Goal: Manage account settings

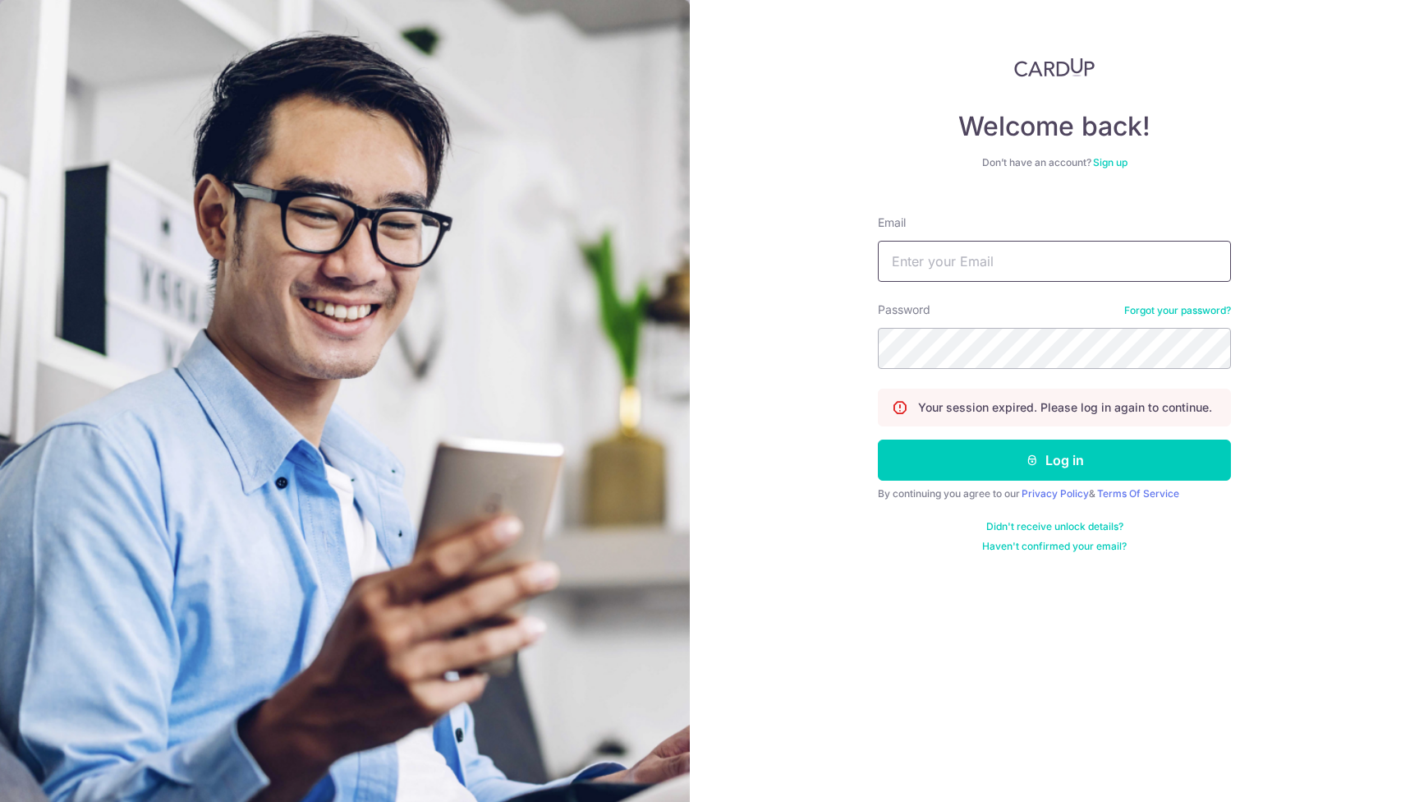
type input "[EMAIL_ADDRESS][DOMAIN_NAME]"
click at [1054, 460] on button "Log in" at bounding box center [1054, 459] width 353 height 41
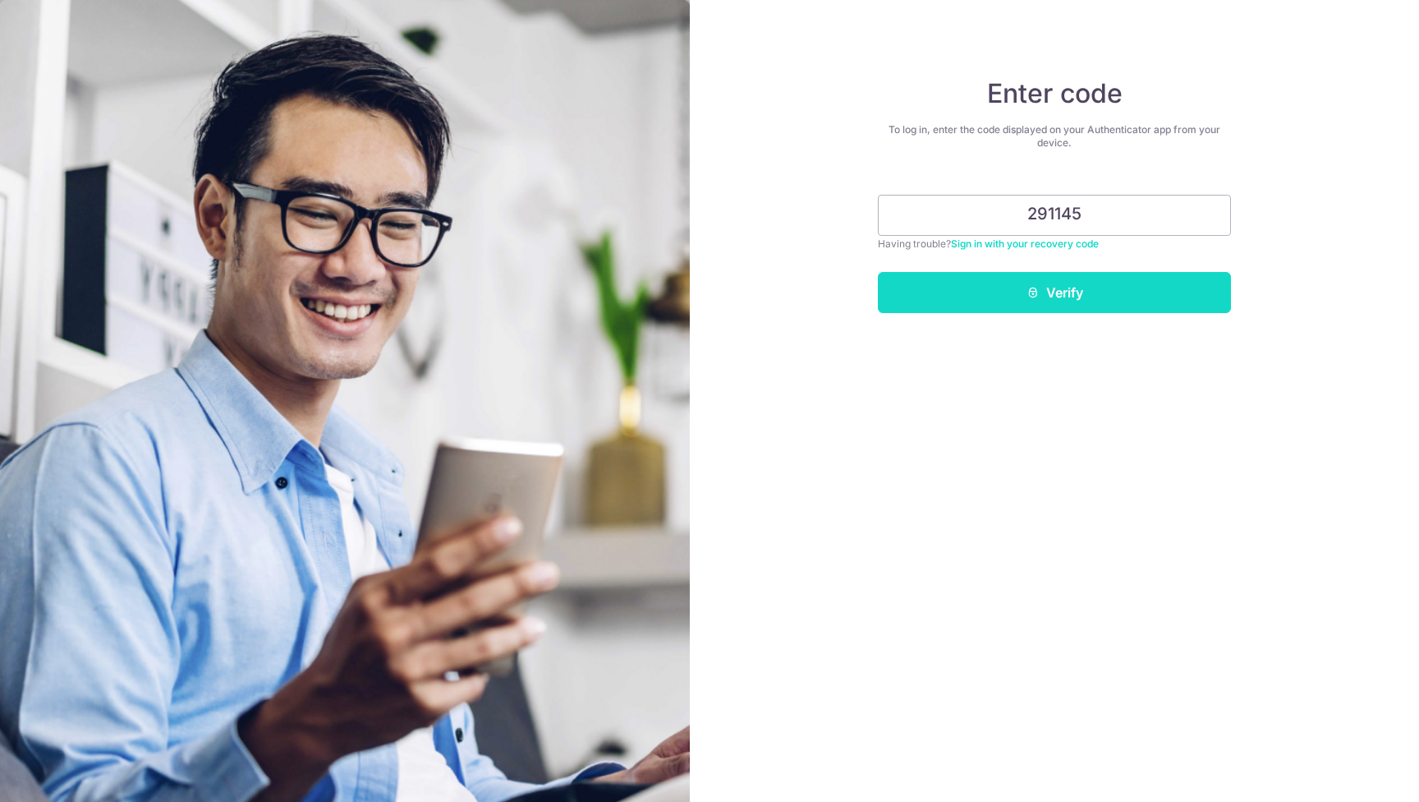
type input "291145"
click at [1091, 292] on button "Verify" at bounding box center [1054, 292] width 353 height 41
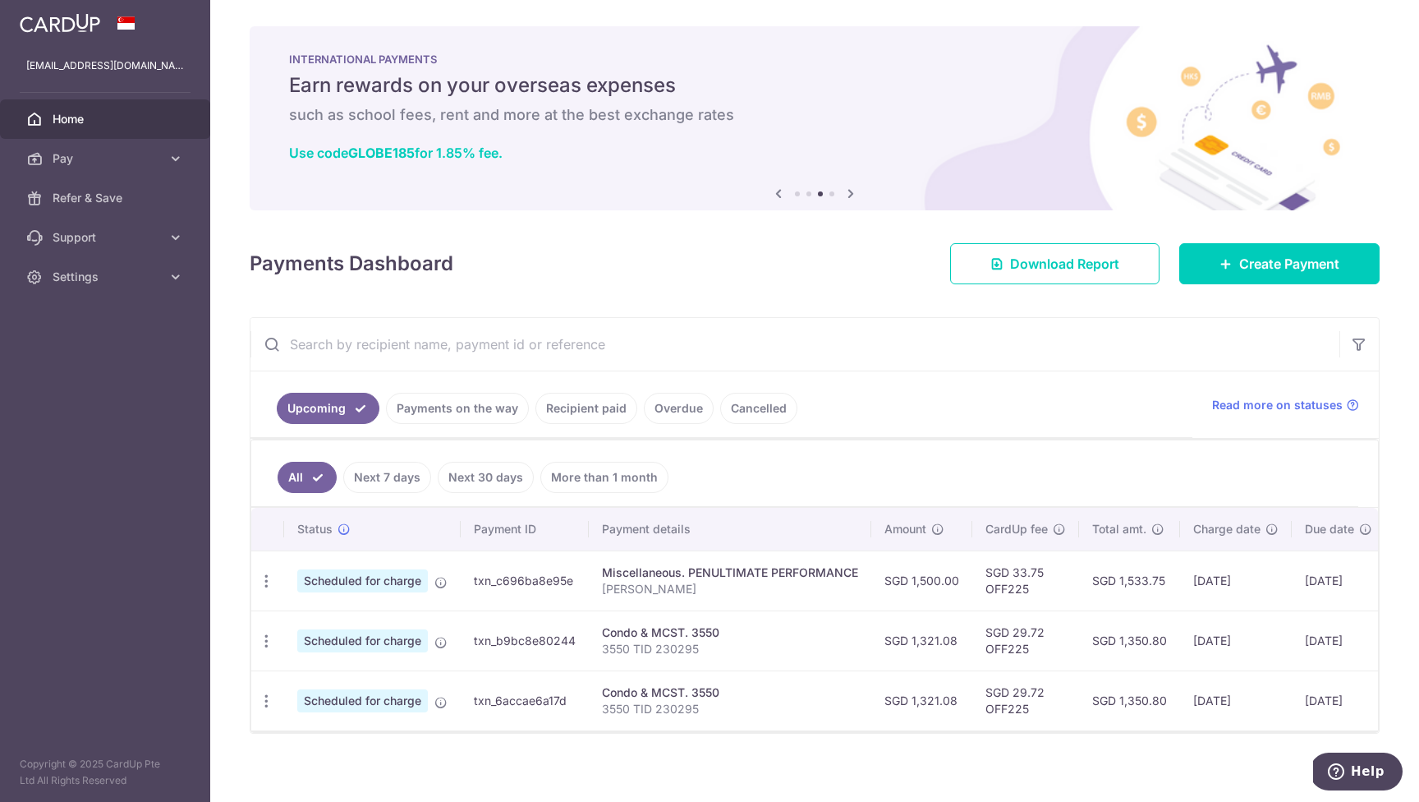
scroll to position [18, 0]
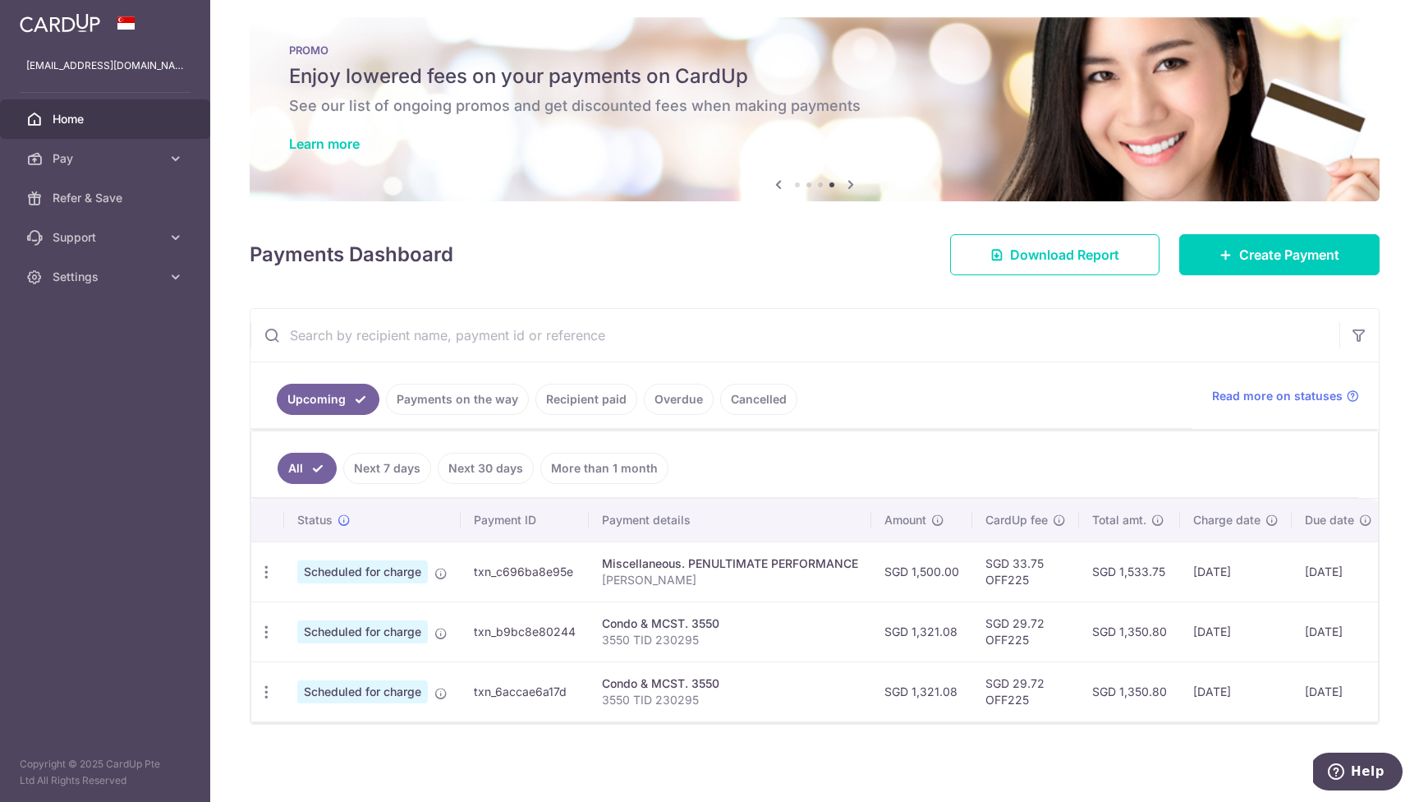
click at [453, 390] on link "Payments on the way" at bounding box center [457, 399] width 143 height 31
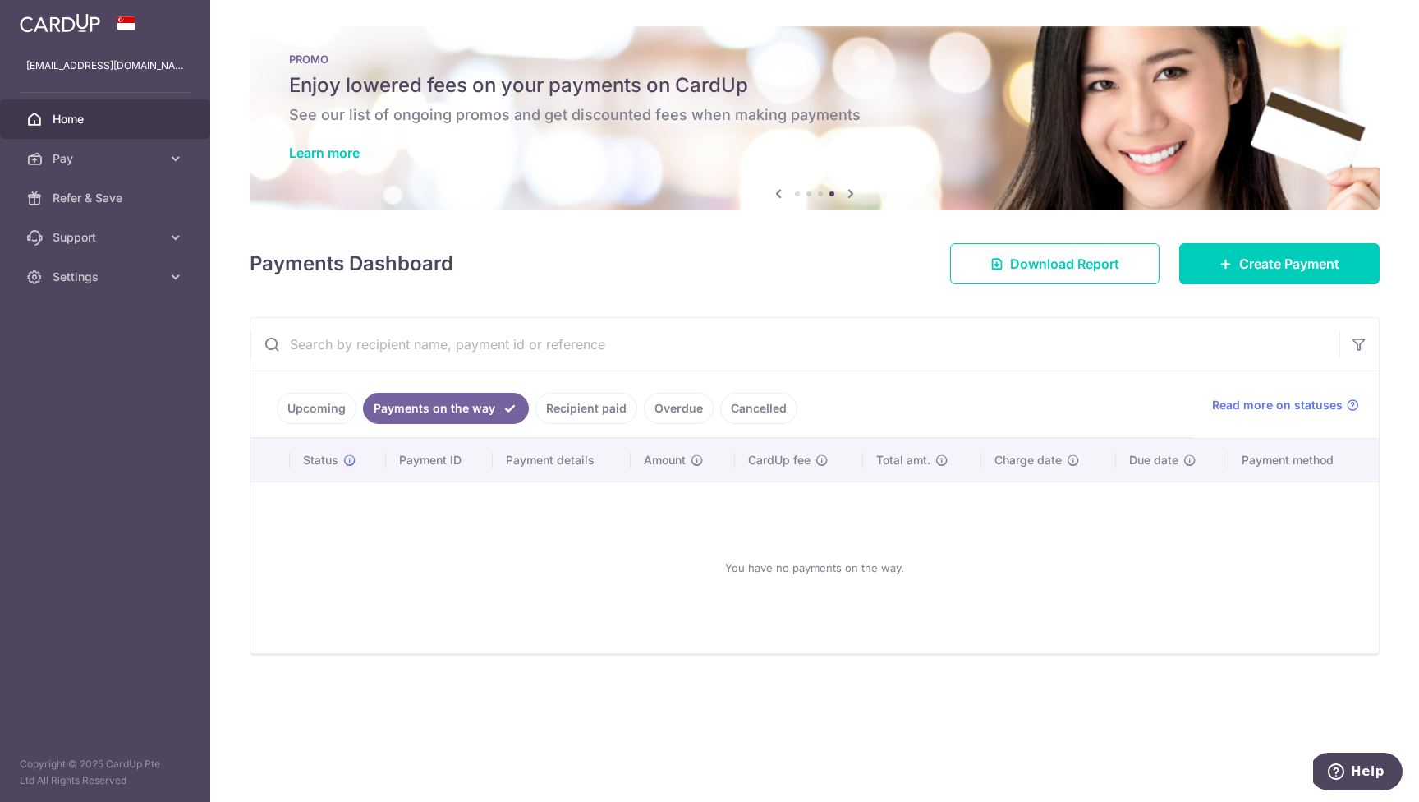
click at [597, 407] on link "Recipient paid" at bounding box center [586, 408] width 102 height 31
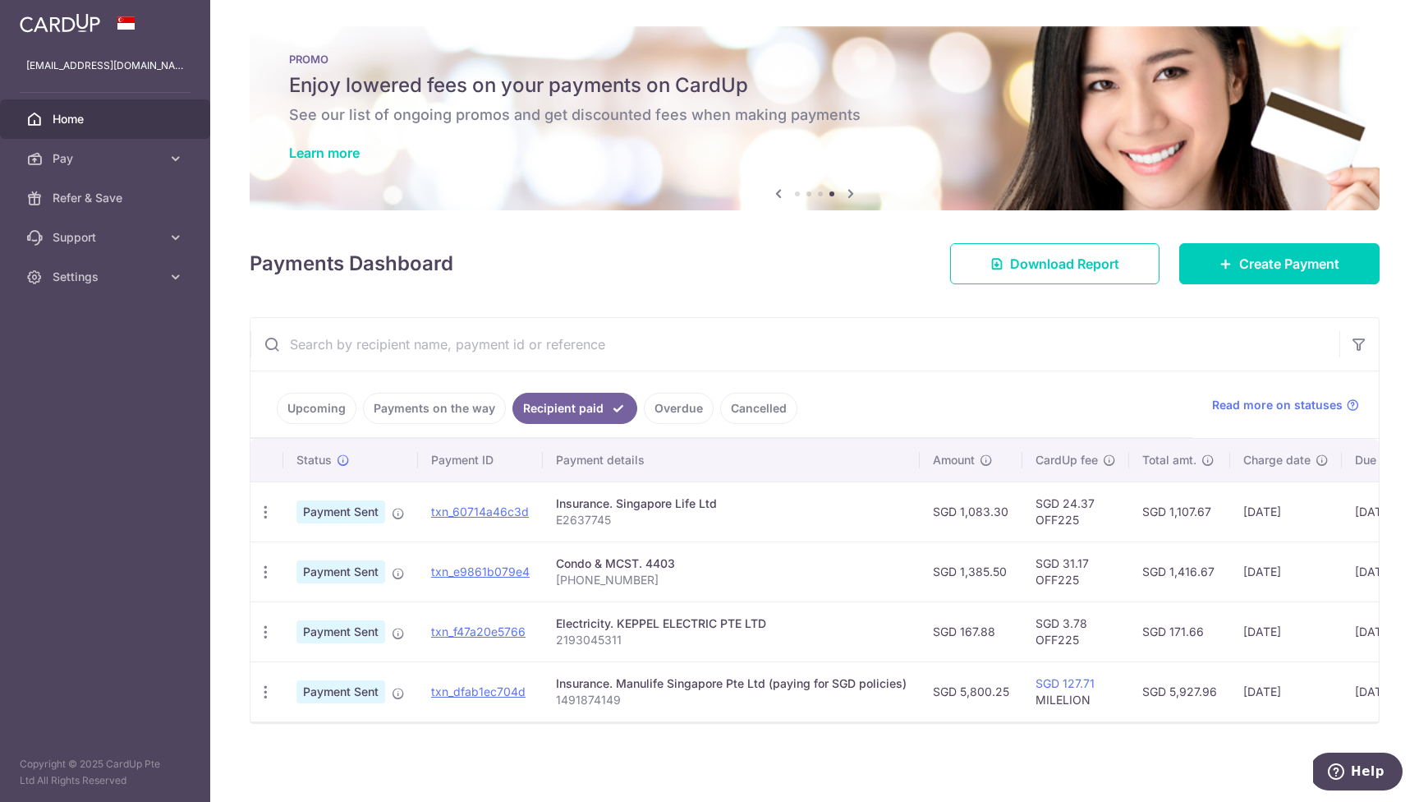
click at [681, 411] on link "Overdue" at bounding box center [679, 408] width 70 height 31
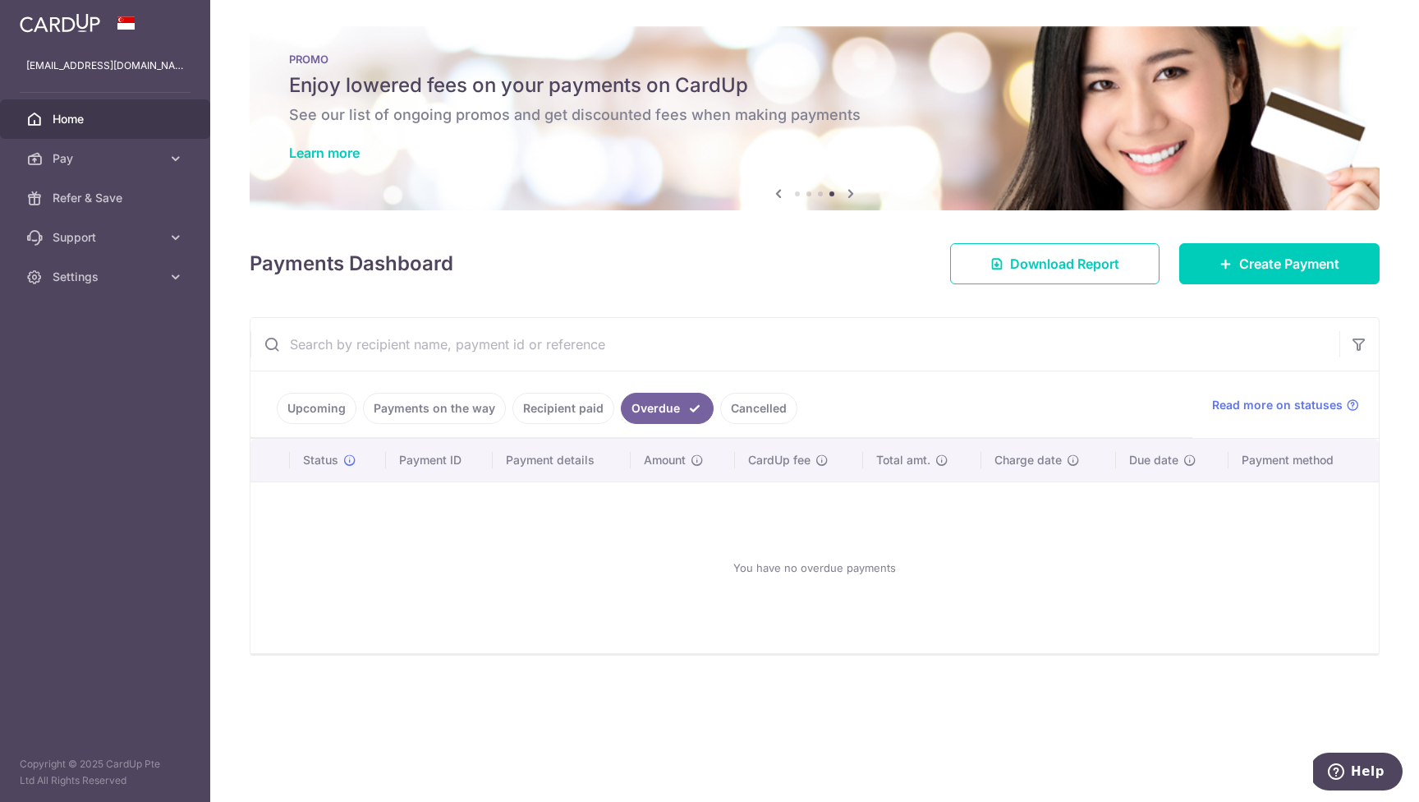
click at [734, 409] on link "Cancelled" at bounding box center [758, 408] width 77 height 31
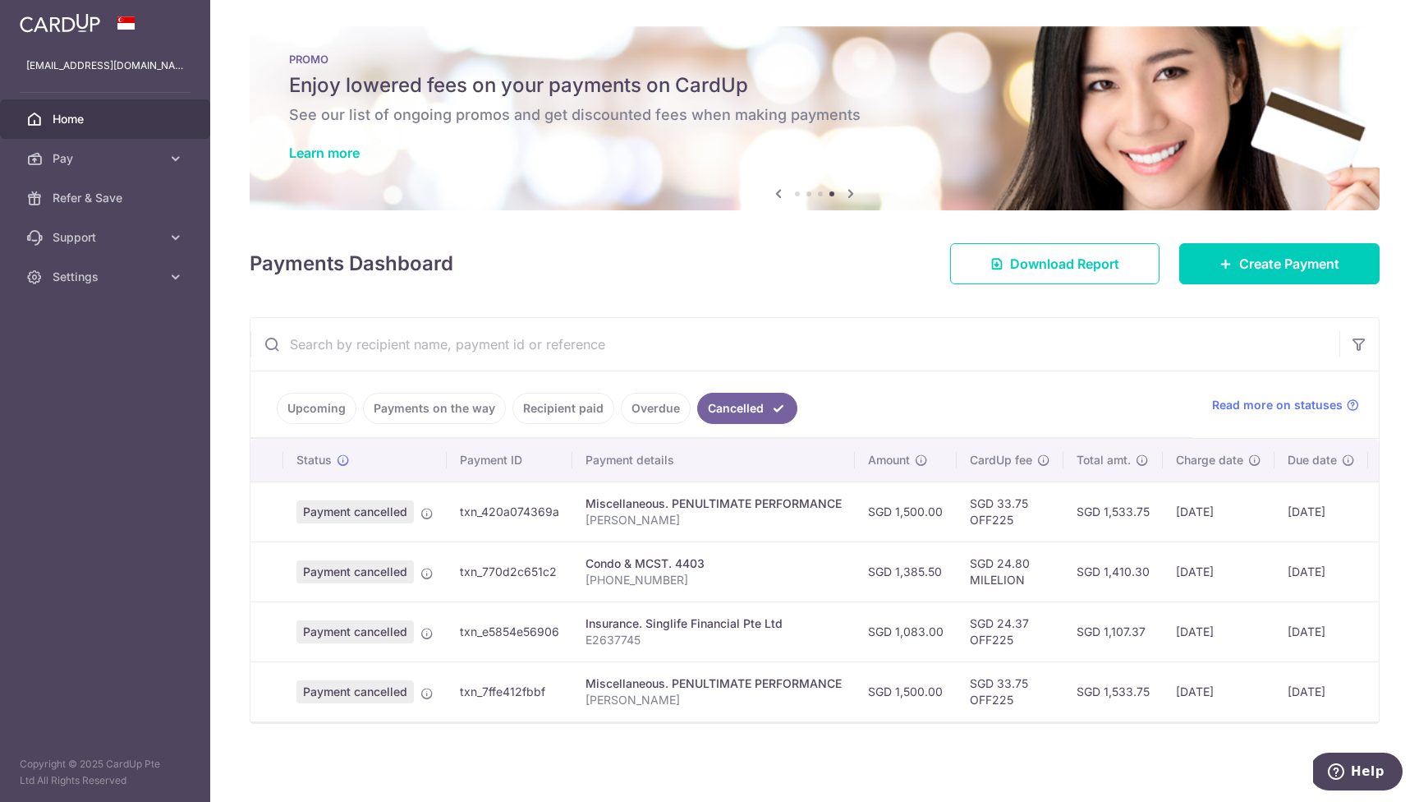
click at [322, 410] on link "Upcoming" at bounding box center [317, 408] width 80 height 31
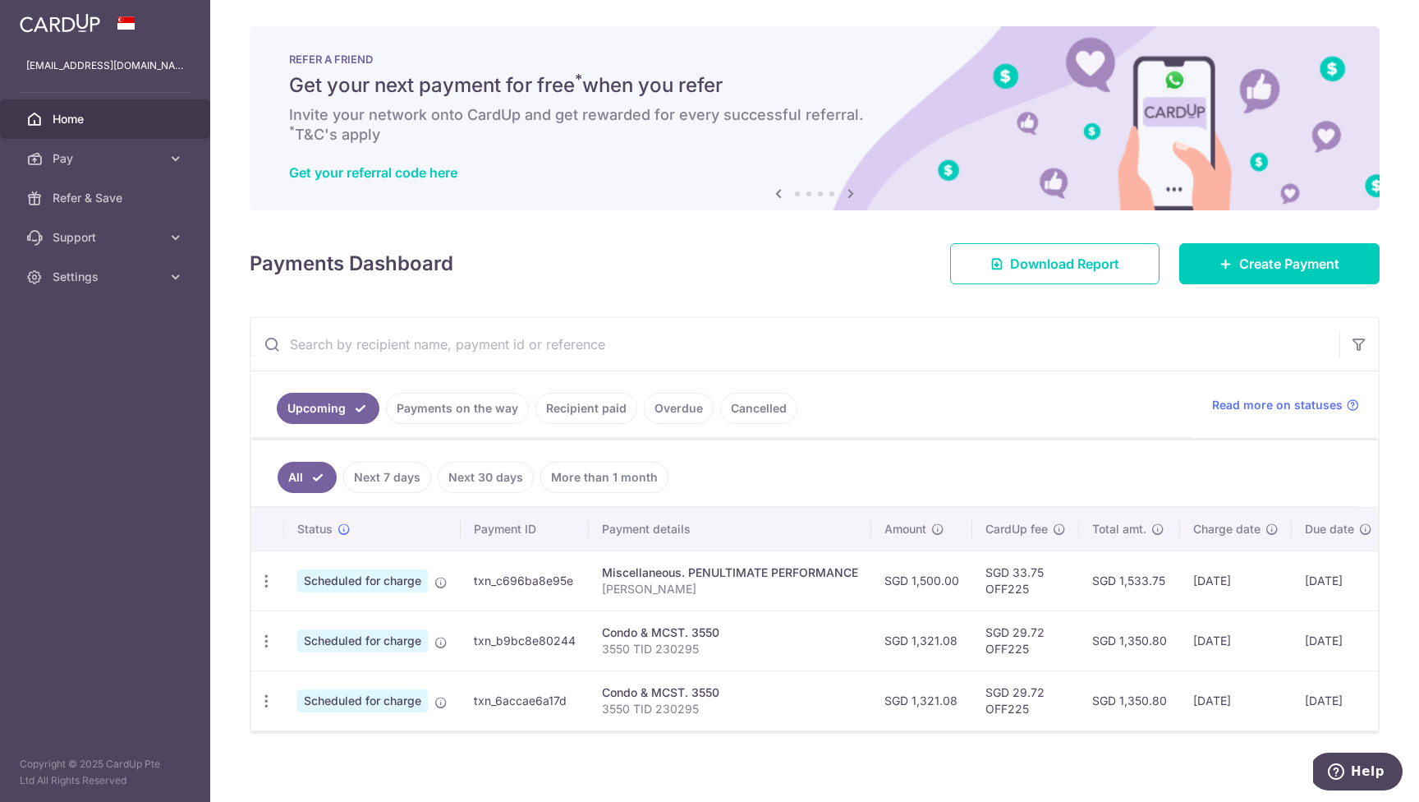
click at [481, 407] on link "Payments on the way" at bounding box center [457, 408] width 143 height 31
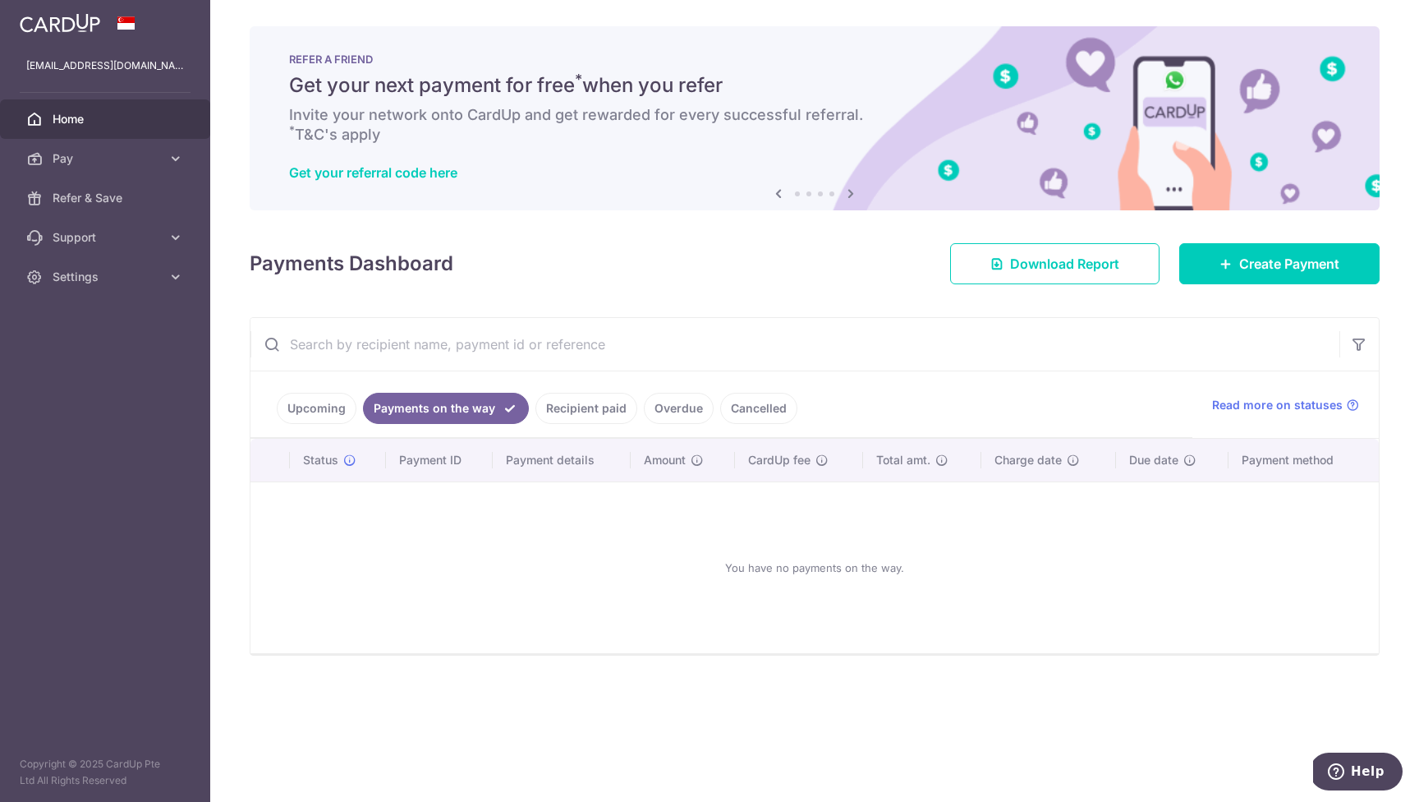
click at [320, 407] on link "Upcoming" at bounding box center [317, 408] width 80 height 31
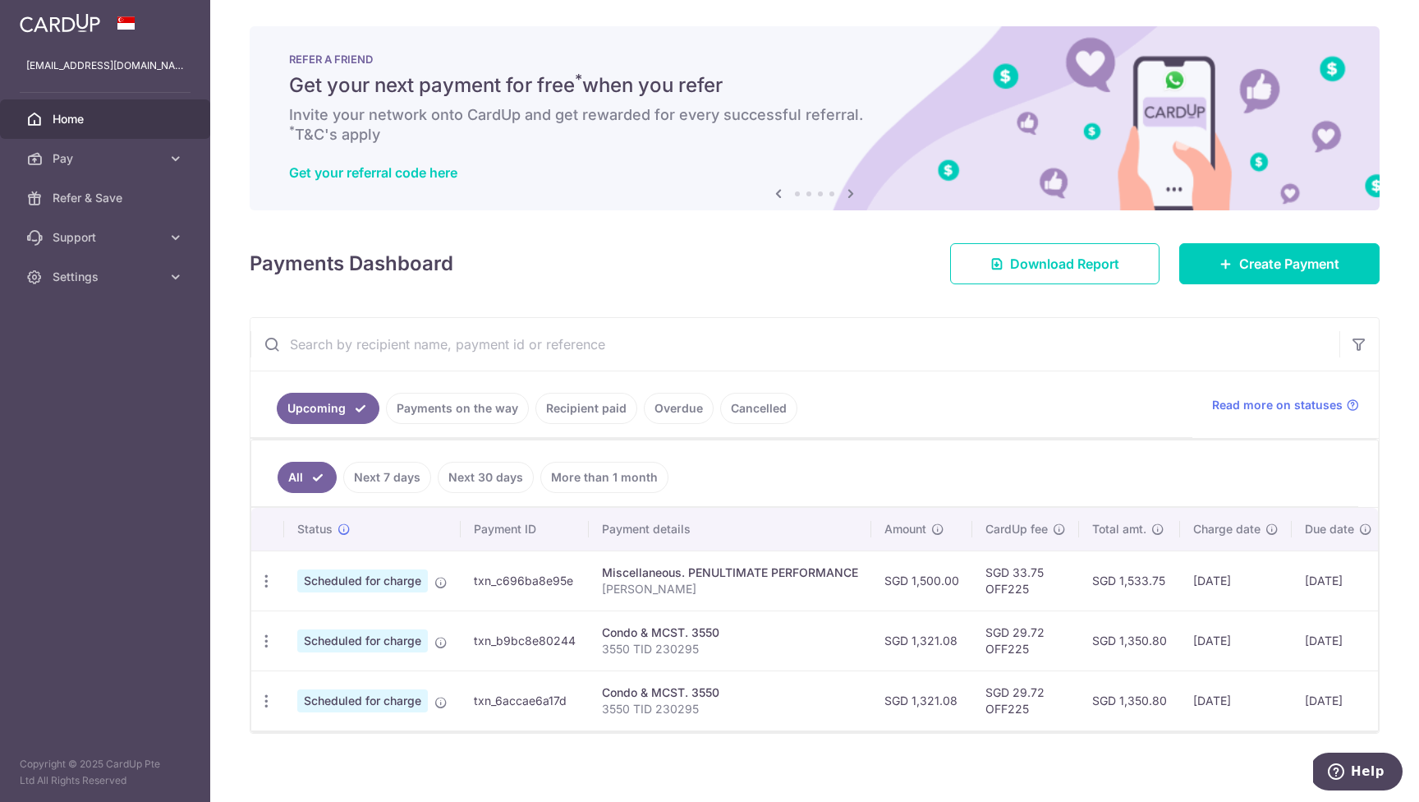
scroll to position [18, 0]
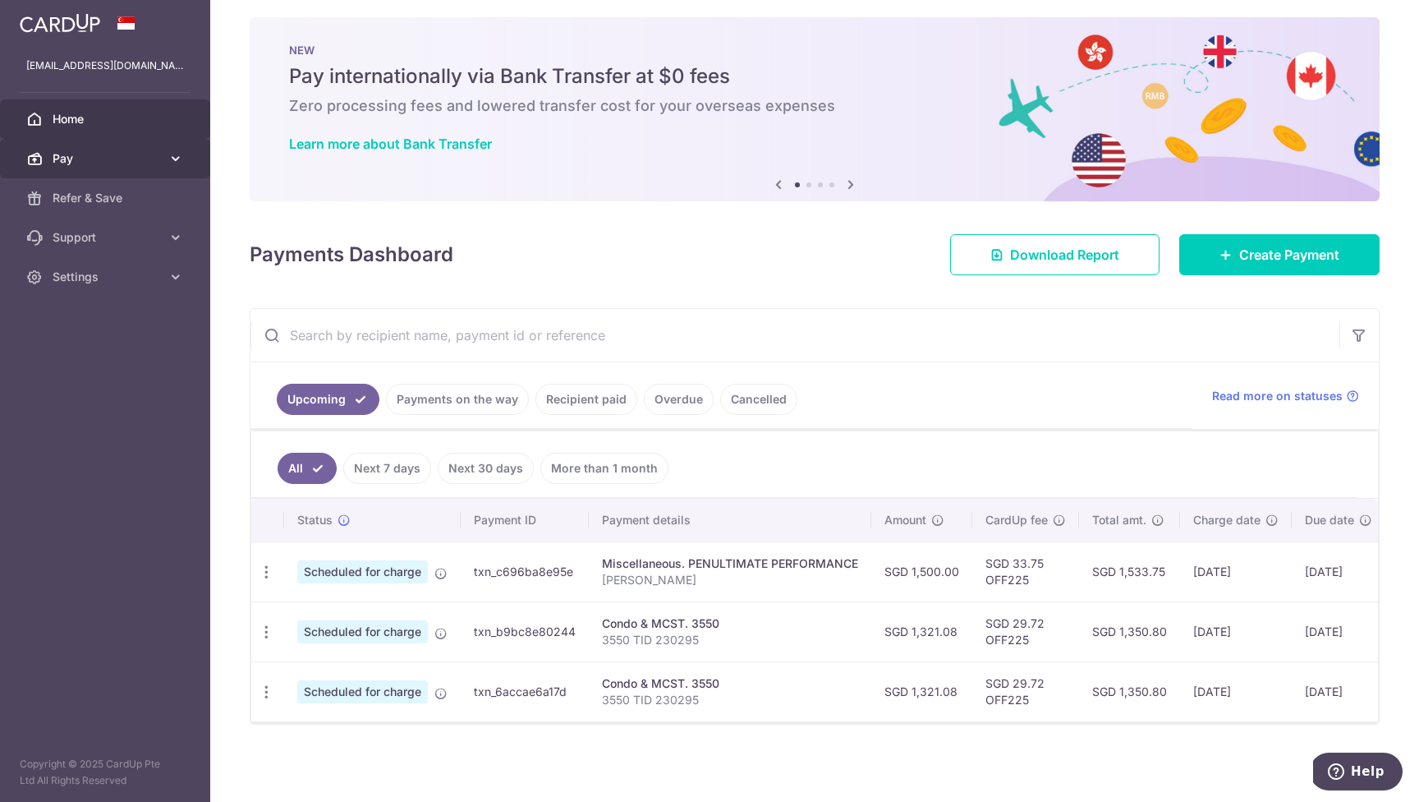
click at [64, 158] on span "Pay" at bounding box center [107, 158] width 108 height 16
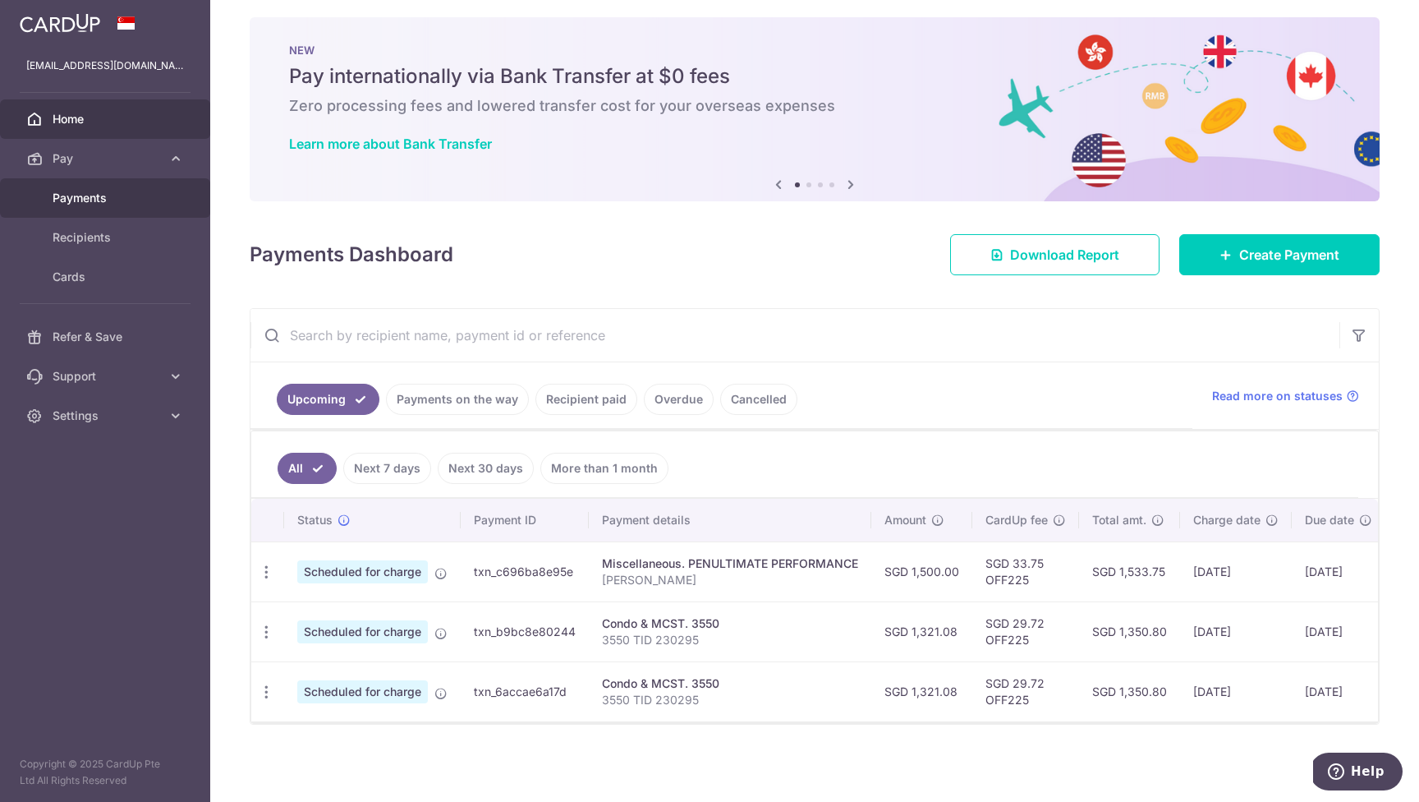
click at [90, 197] on span "Payments" at bounding box center [107, 198] width 108 height 16
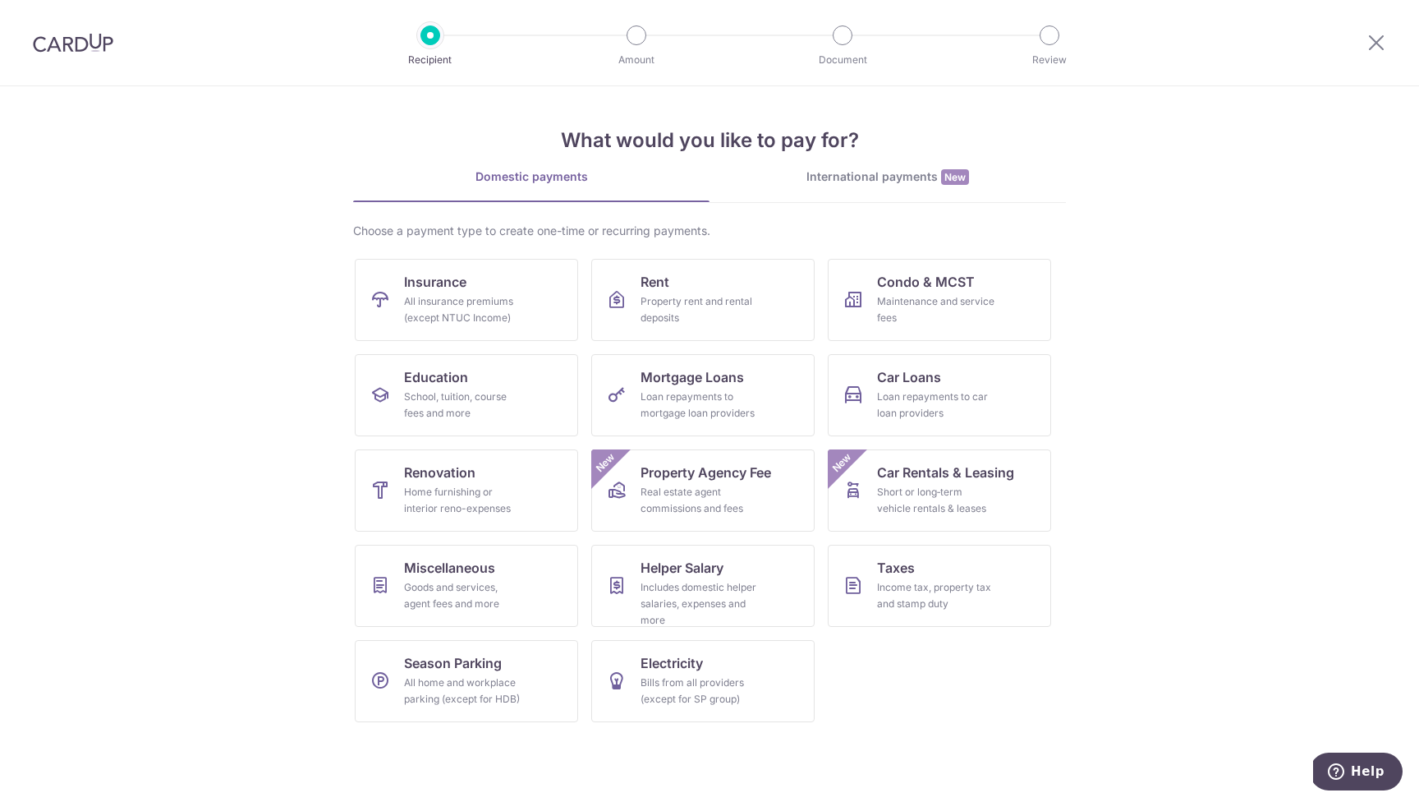
click at [76, 37] on img at bounding box center [73, 43] width 80 height 20
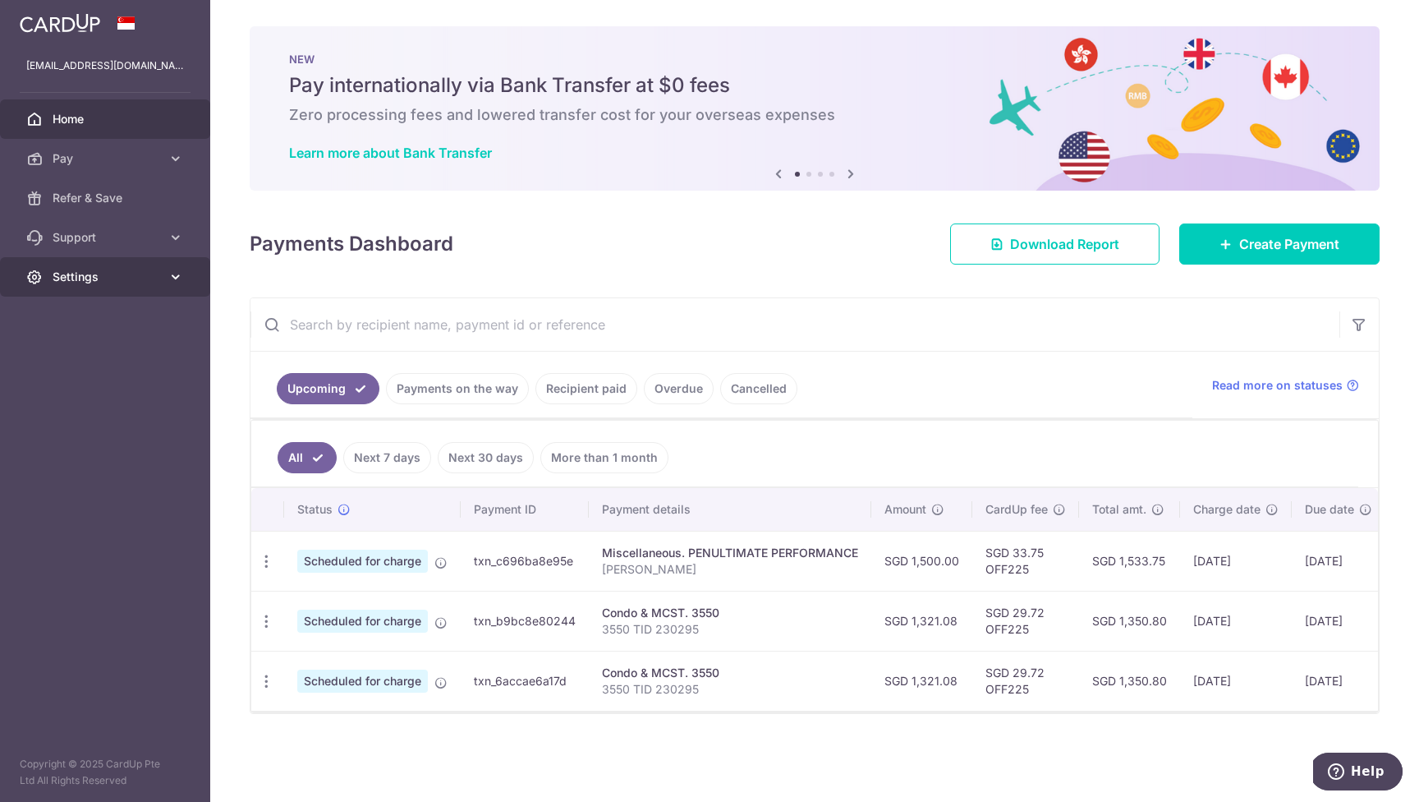
click at [91, 273] on span "Settings" at bounding box center [107, 277] width 108 height 16
click at [148, 232] on span "Support" at bounding box center [107, 237] width 108 height 16
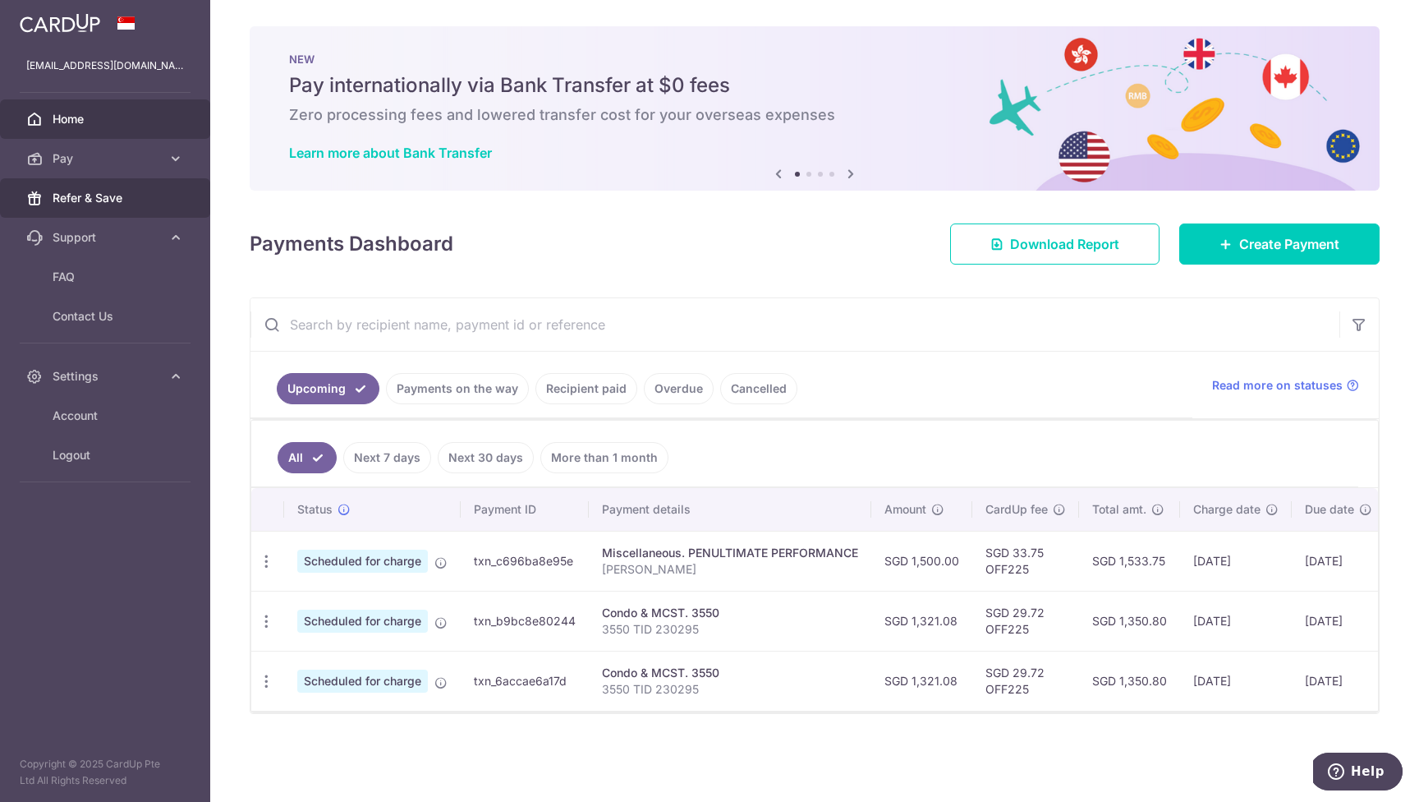
click at [103, 196] on span "Refer & Save" at bounding box center [107, 198] width 108 height 16
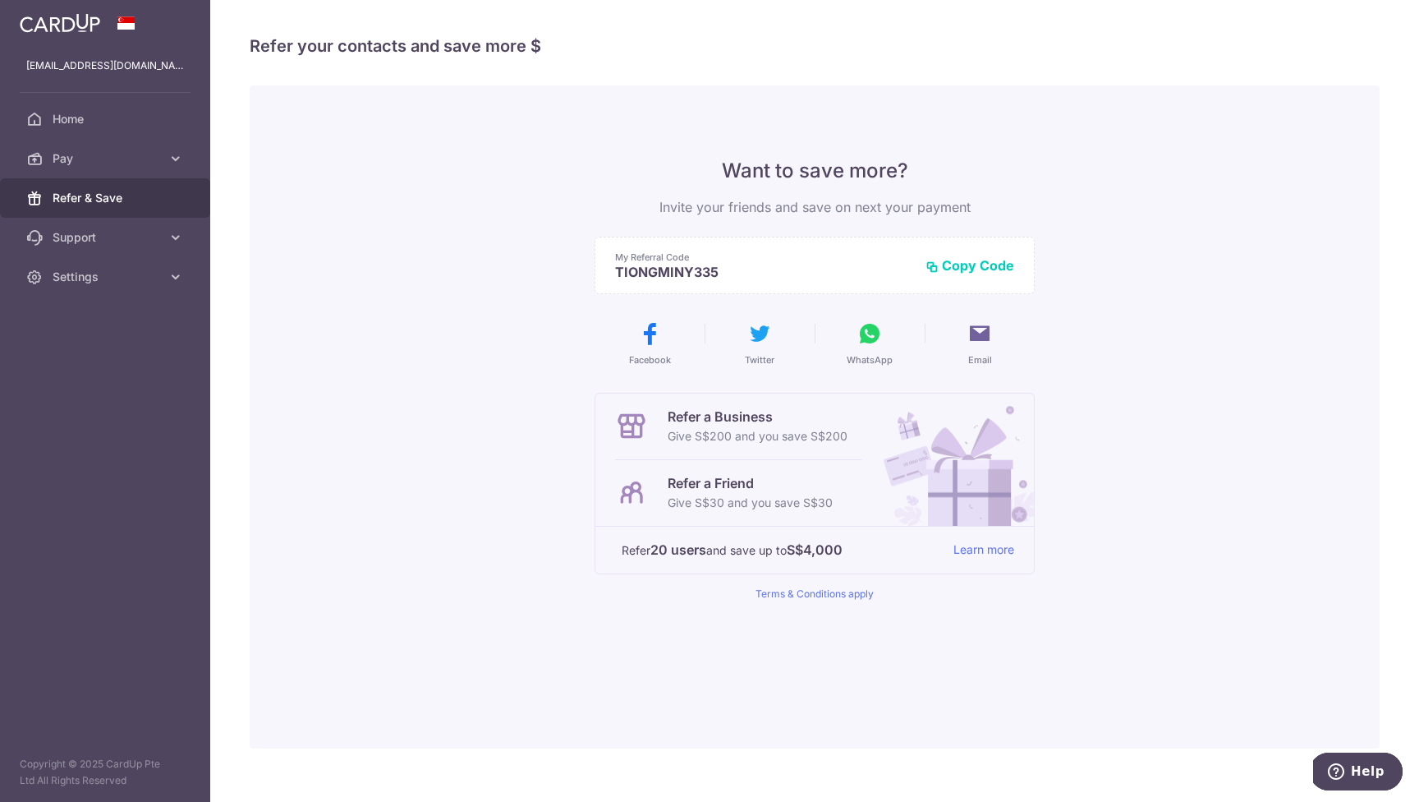
scroll to position [3, 0]
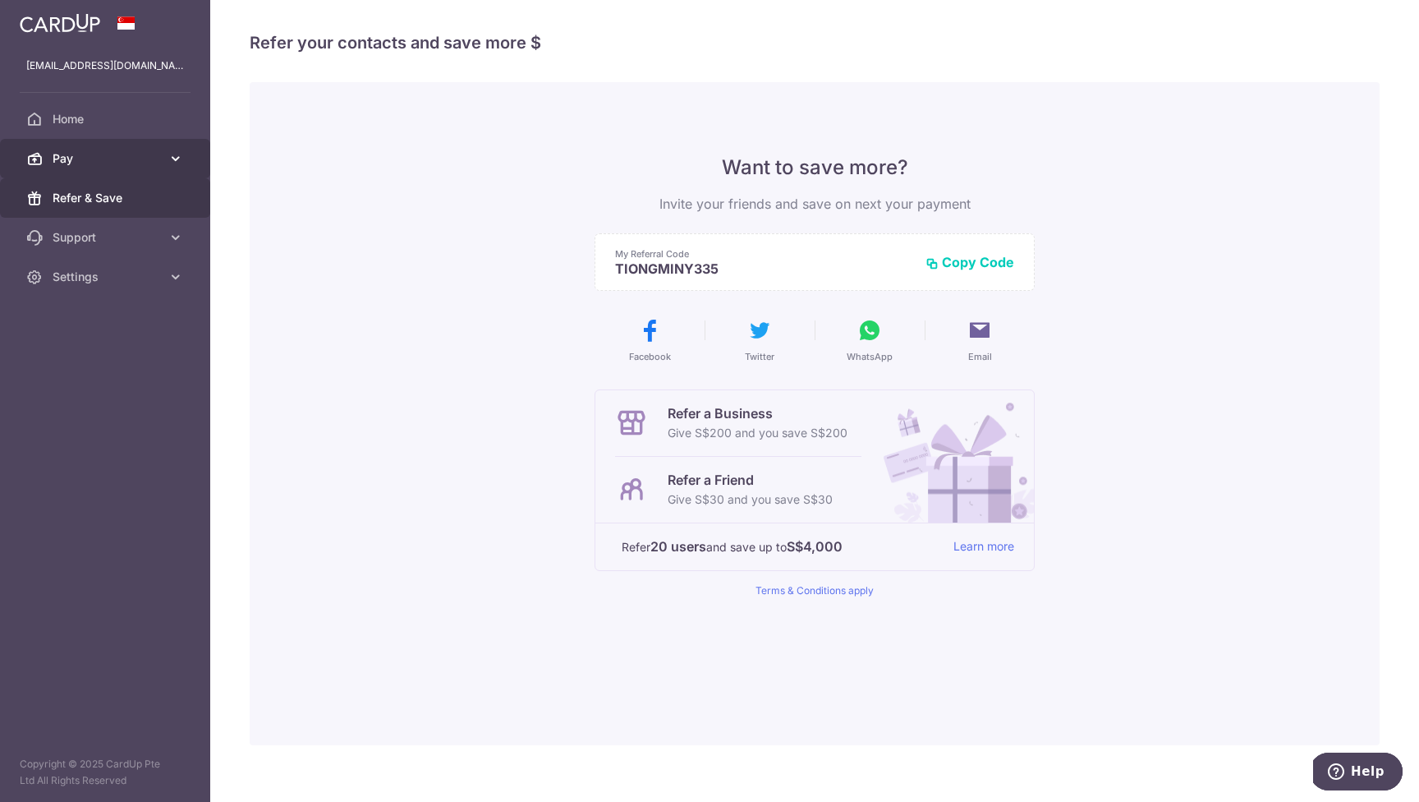
click at [67, 173] on link "Pay" at bounding box center [105, 158] width 210 height 39
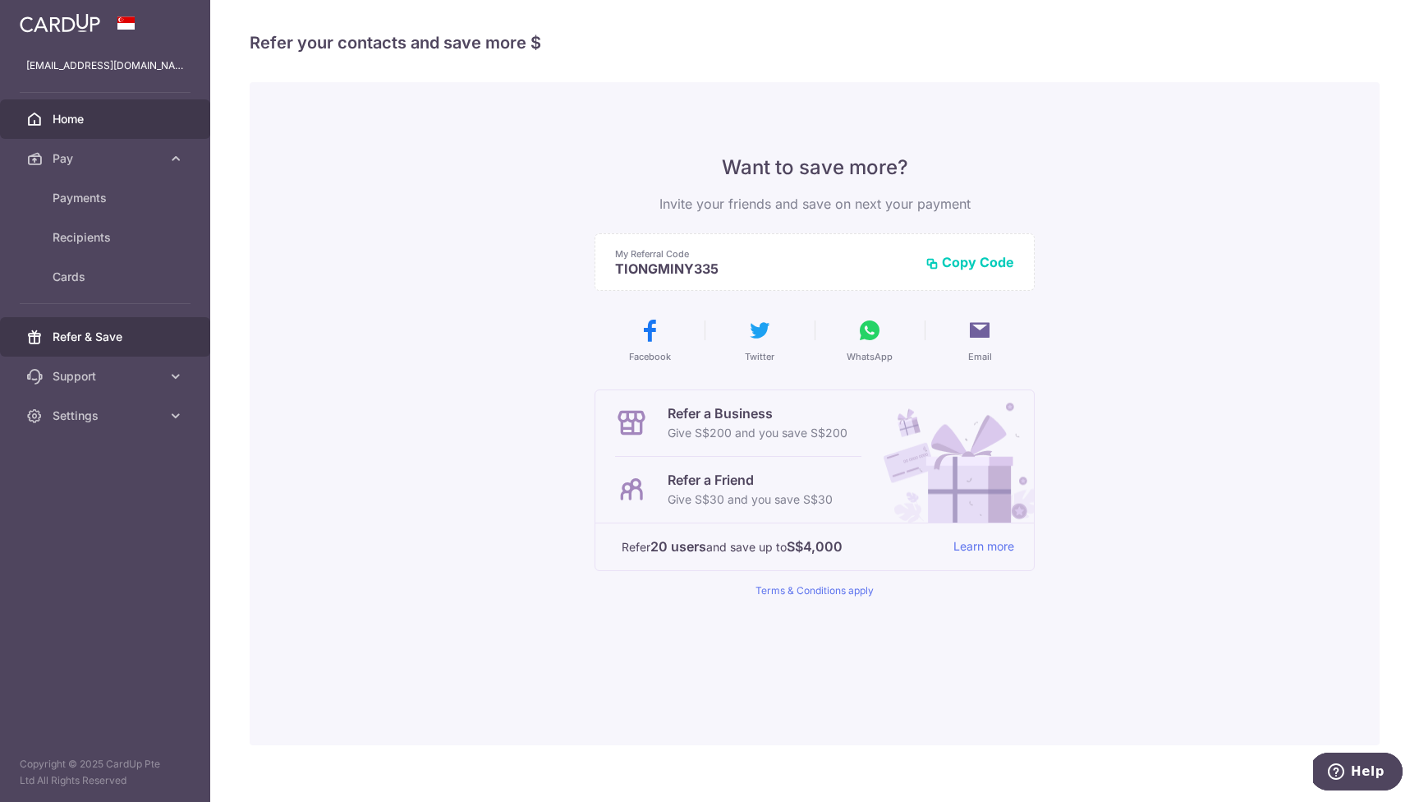
click at [67, 122] on span "Home" at bounding box center [107, 119] width 108 height 16
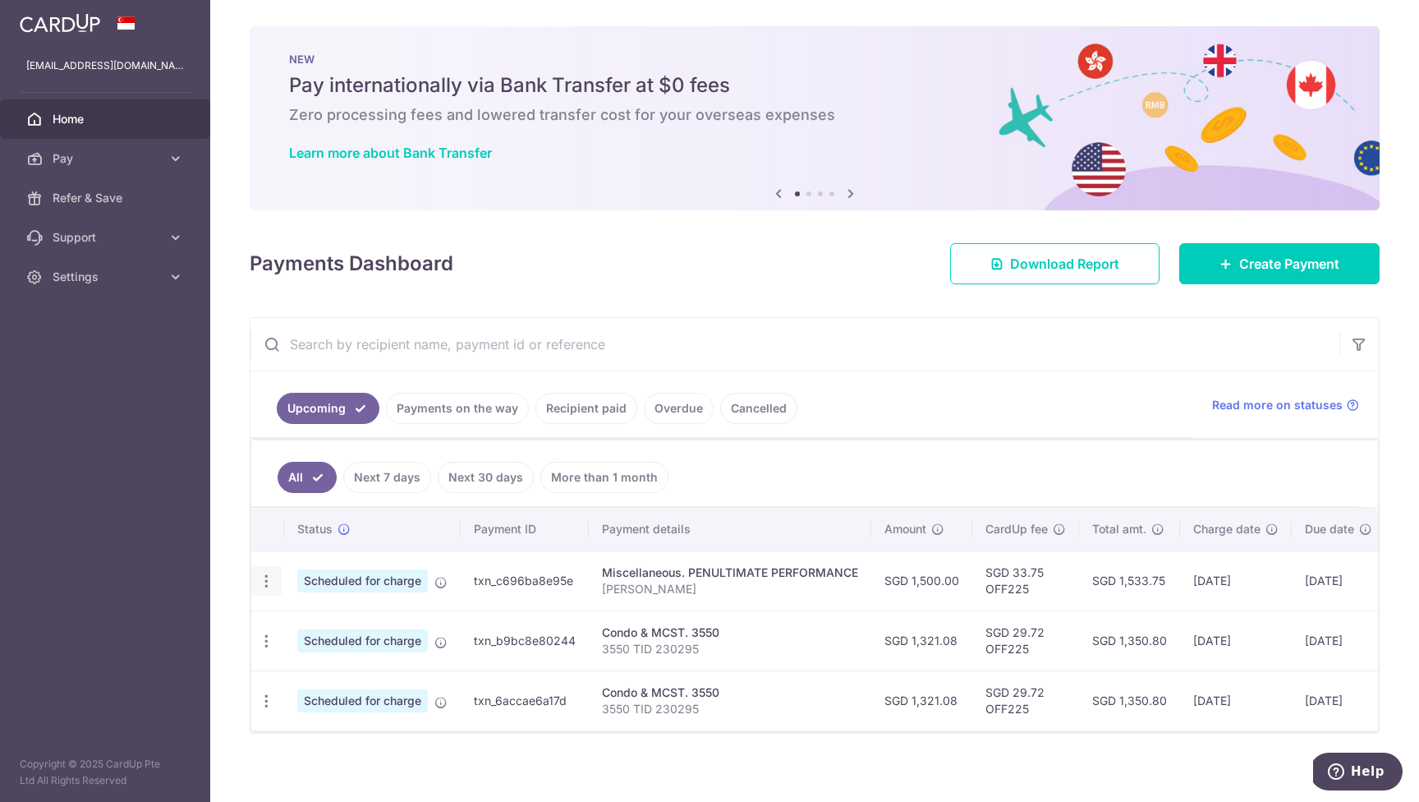
click at [264, 576] on icon "button" at bounding box center [266, 580] width 17 height 17
click at [1001, 454] on ul "All Next 7 days Next 30 days More than 1 month" at bounding box center [804, 473] width 1107 height 67
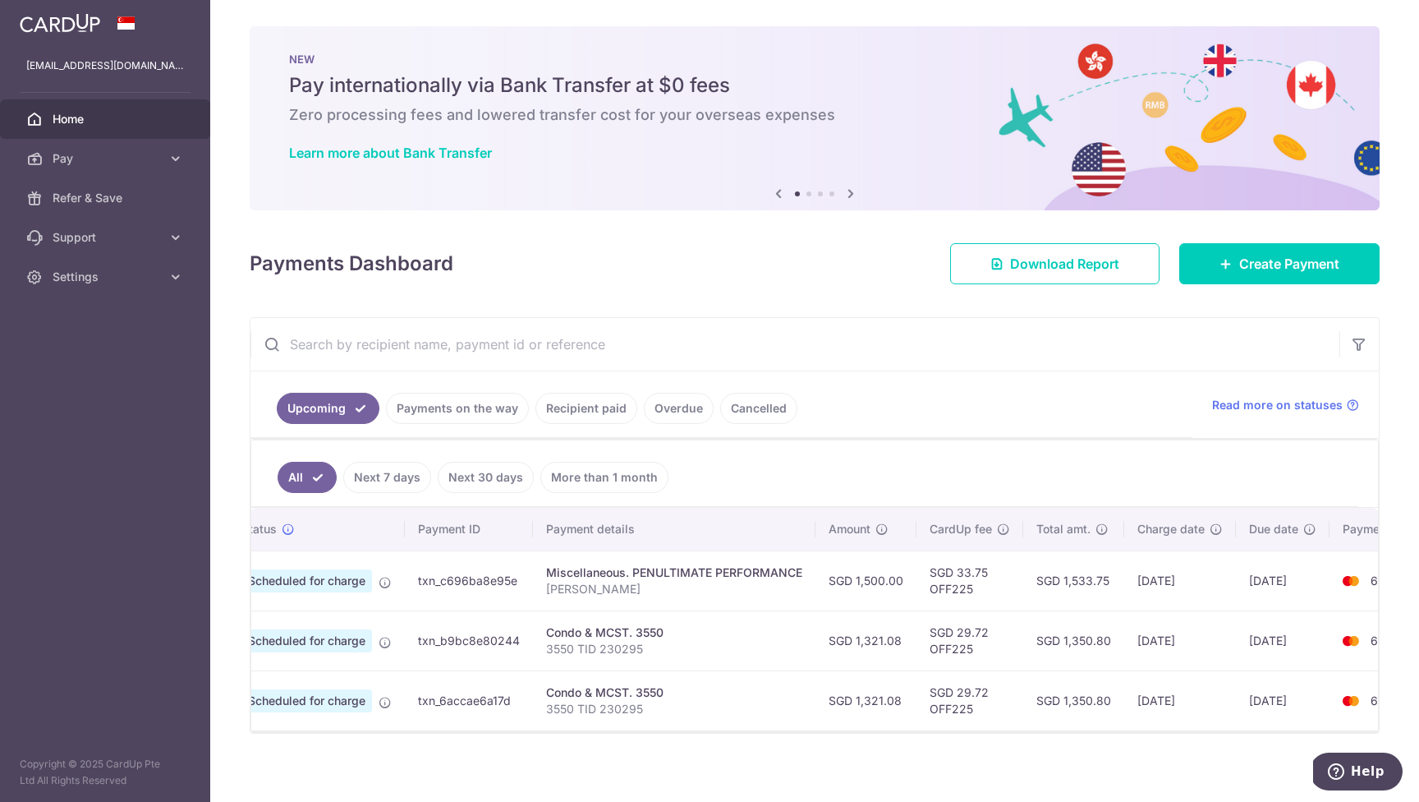
scroll to position [0, 132]
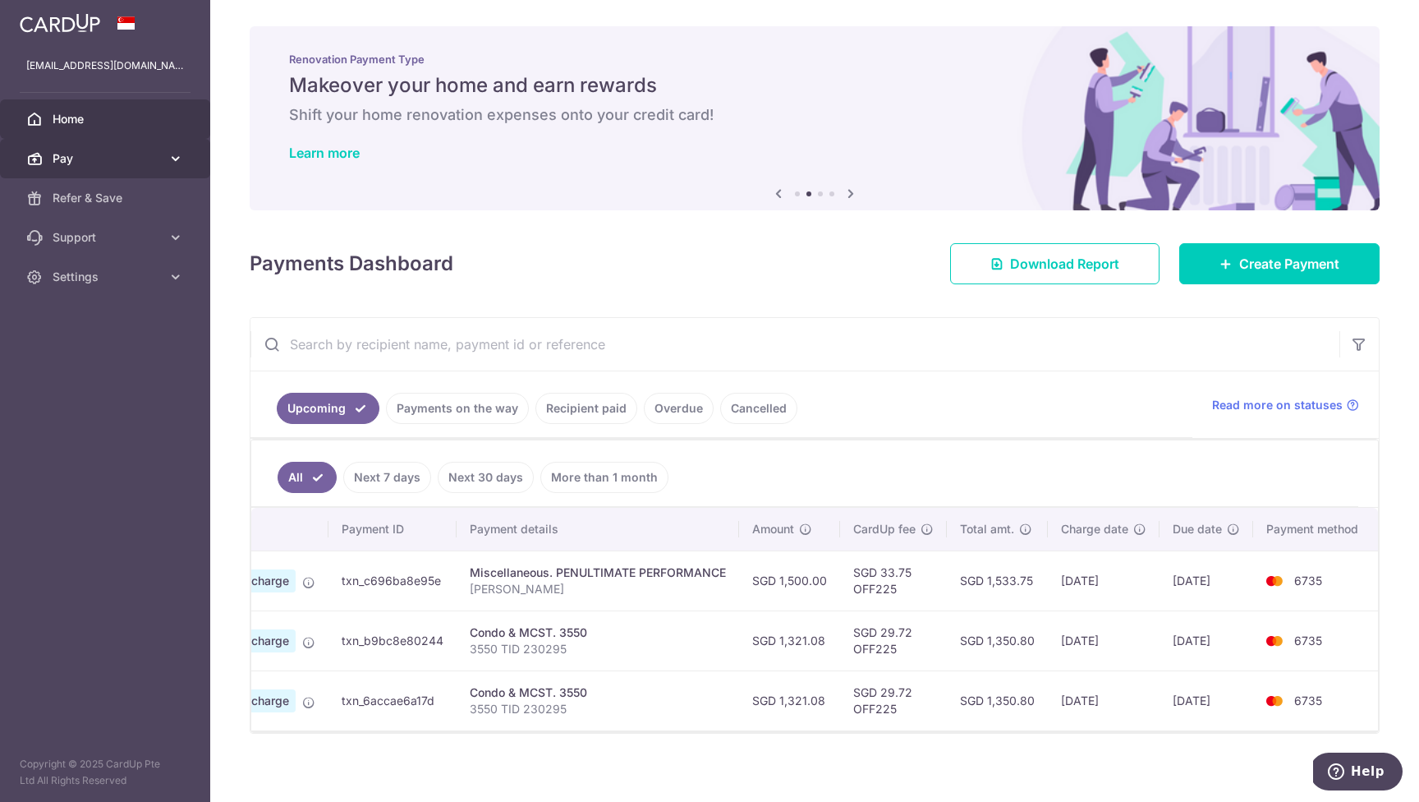
click at [84, 161] on span "Pay" at bounding box center [107, 158] width 108 height 16
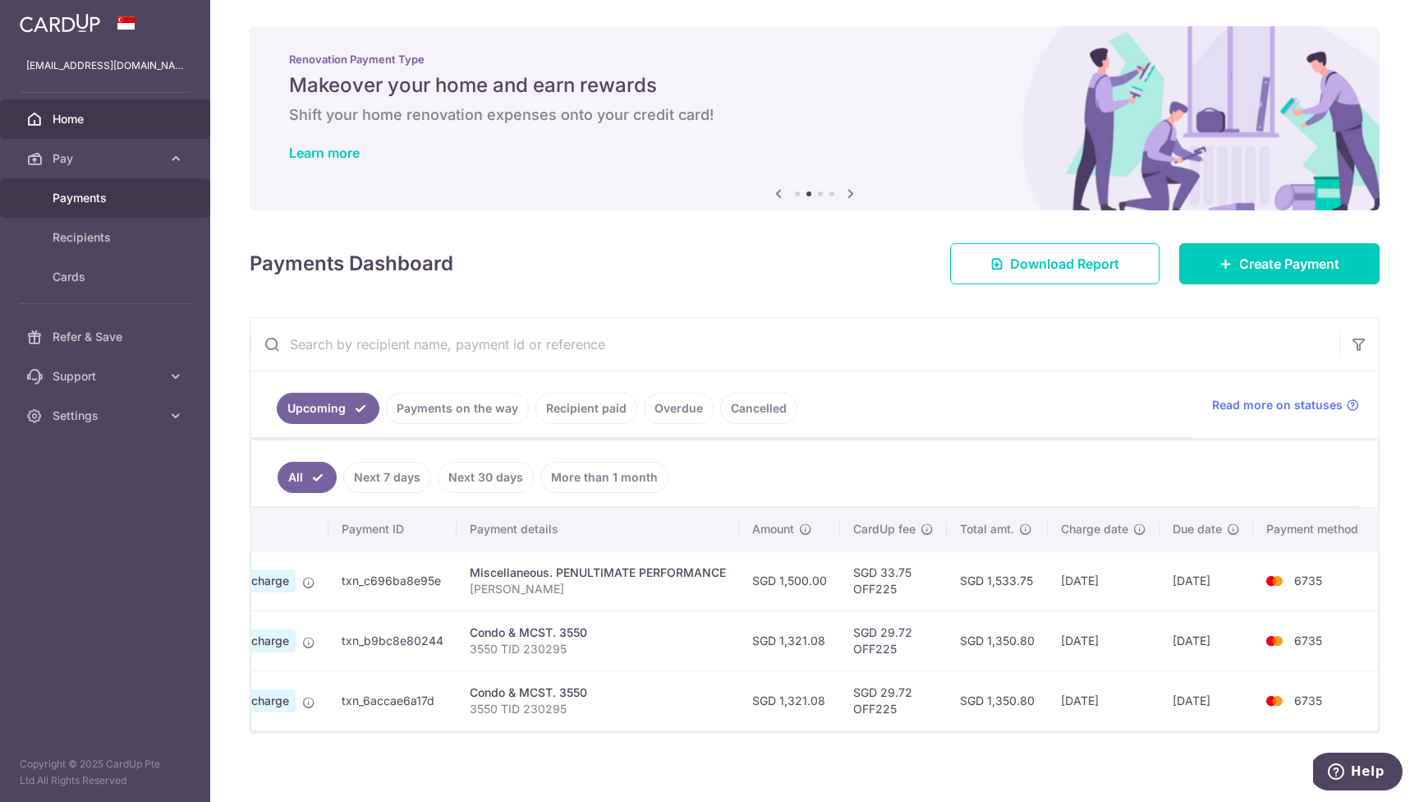
click at [126, 197] on span "Payments" at bounding box center [107, 198] width 108 height 16
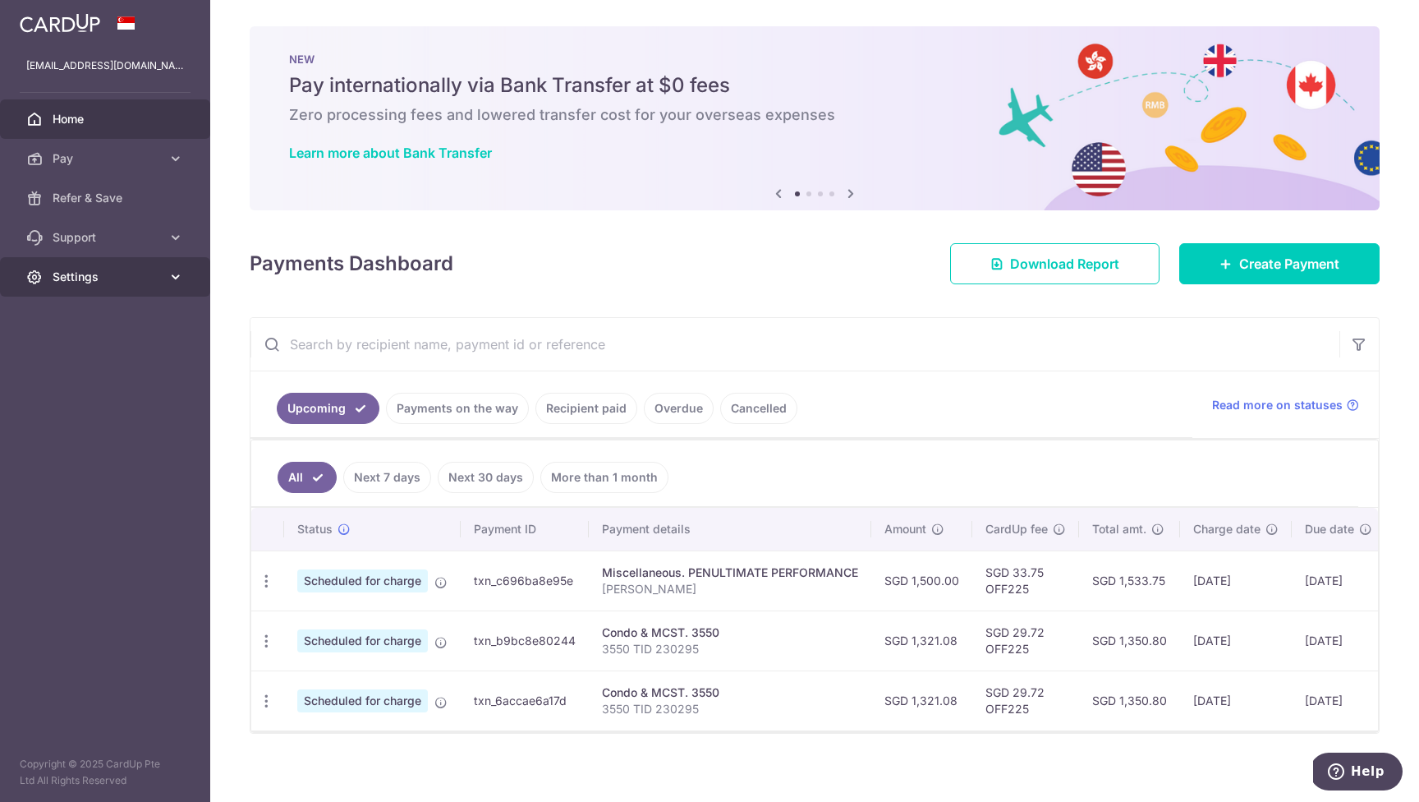
click at [160, 278] on span "Settings" at bounding box center [107, 277] width 108 height 16
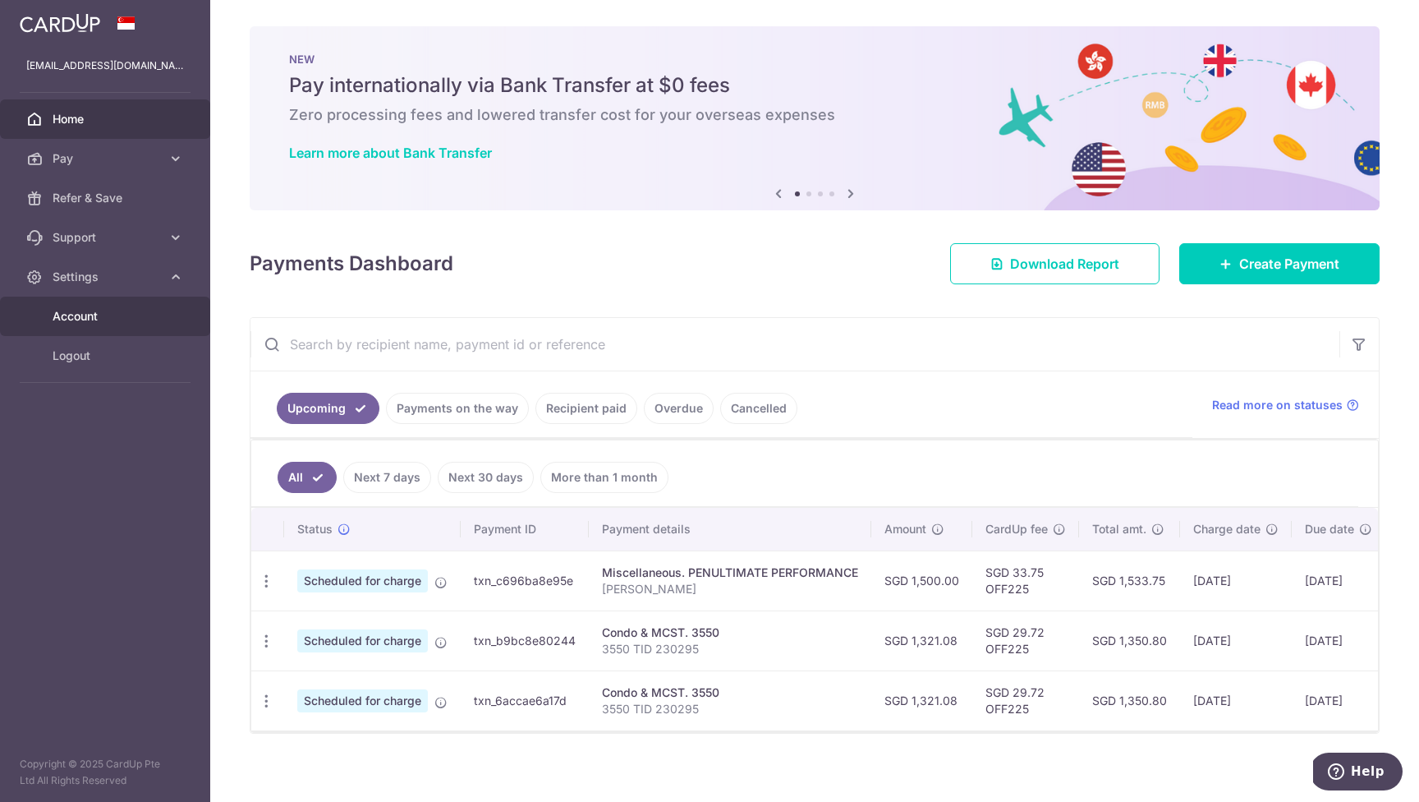
click at [94, 319] on span "Account" at bounding box center [107, 316] width 108 height 16
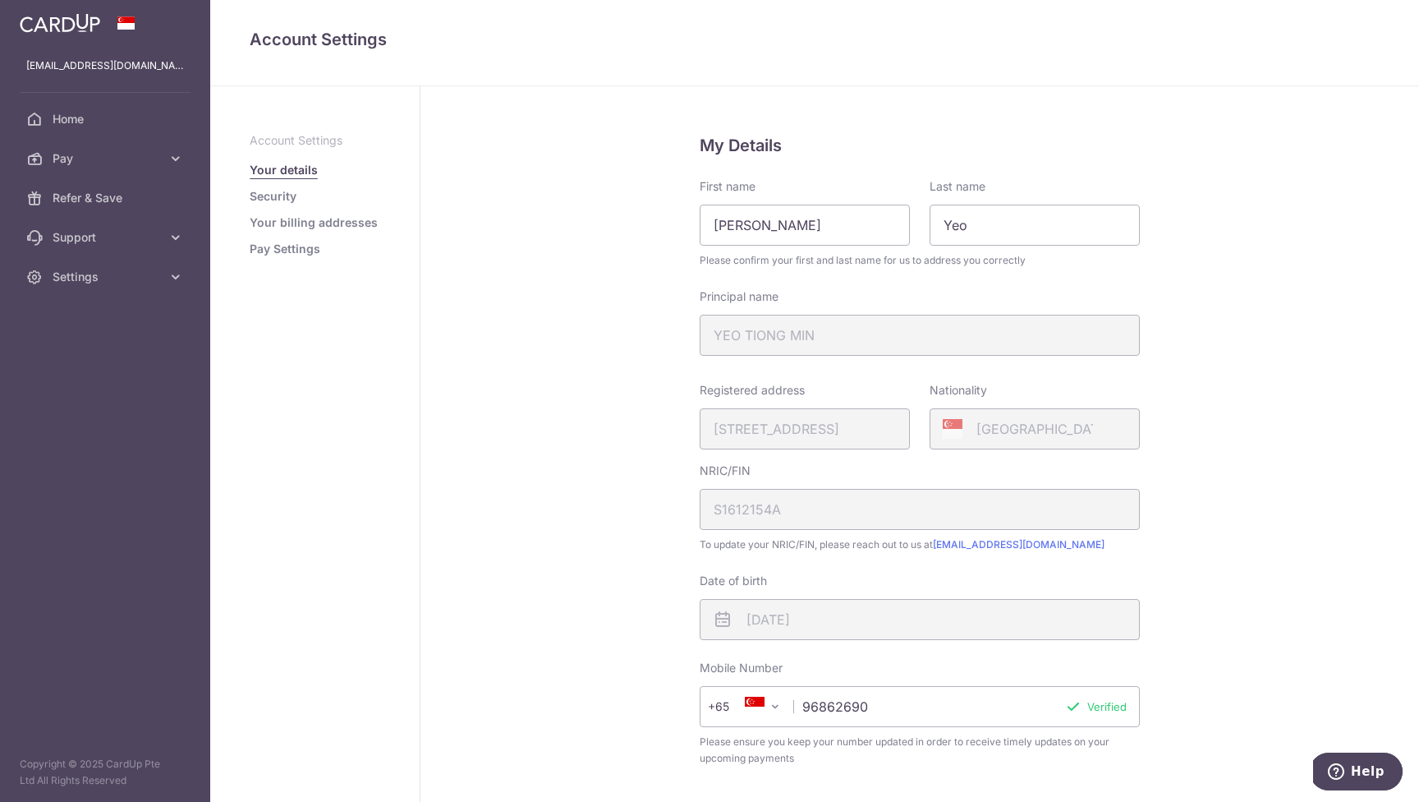
click at [301, 246] on link "Pay Settings" at bounding box center [285, 249] width 71 height 16
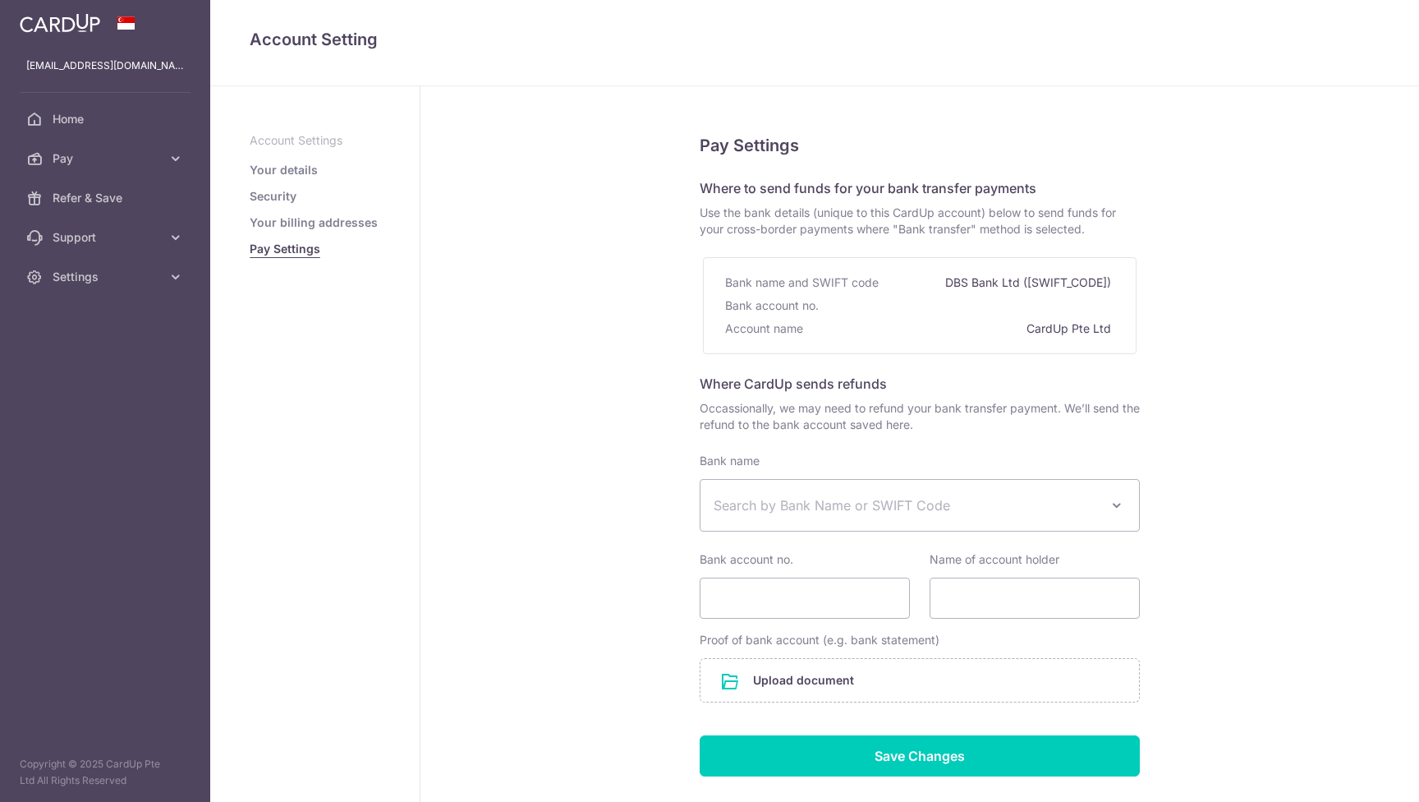
select select
click at [269, 196] on link "Security" at bounding box center [273, 196] width 47 height 16
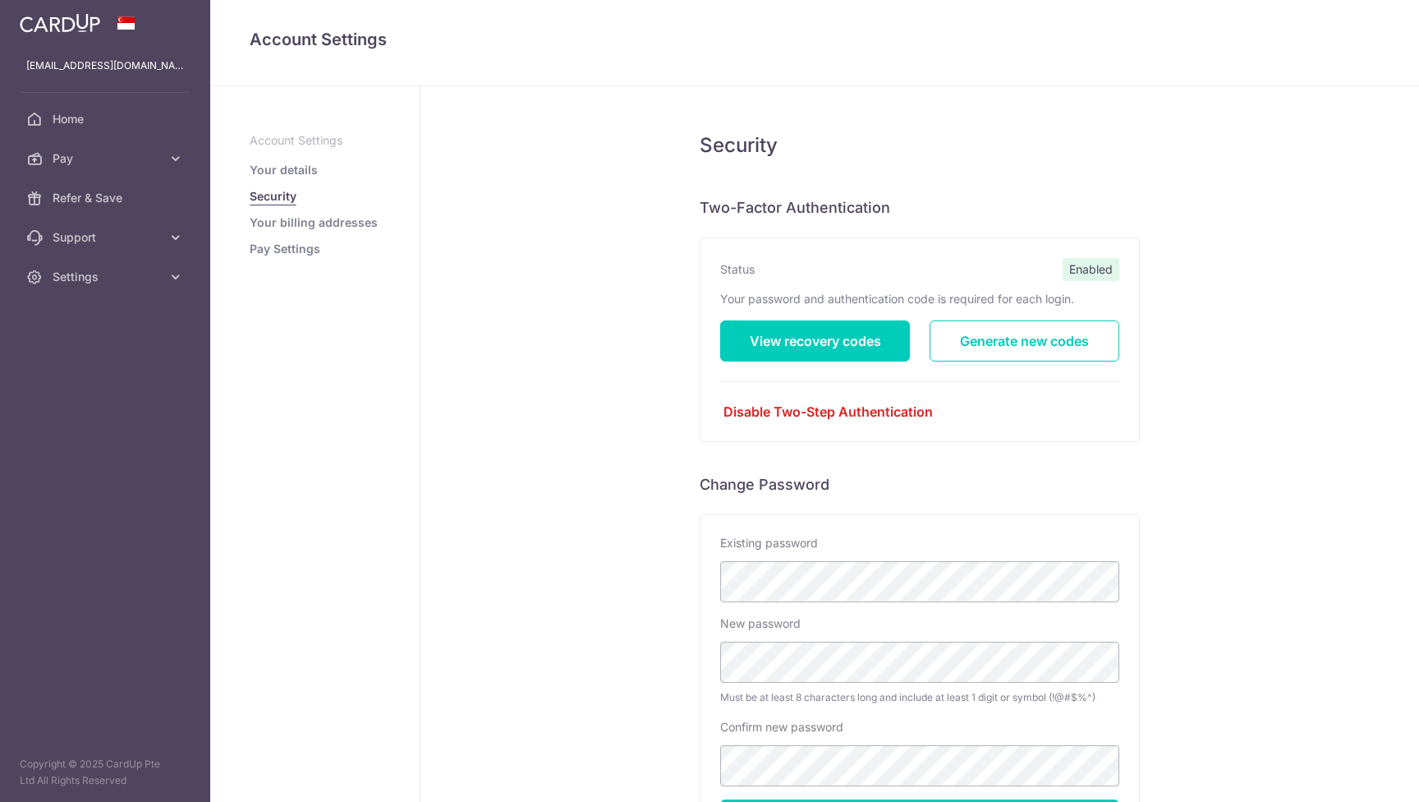
click at [289, 172] on link "Your details" at bounding box center [284, 170] width 68 height 16
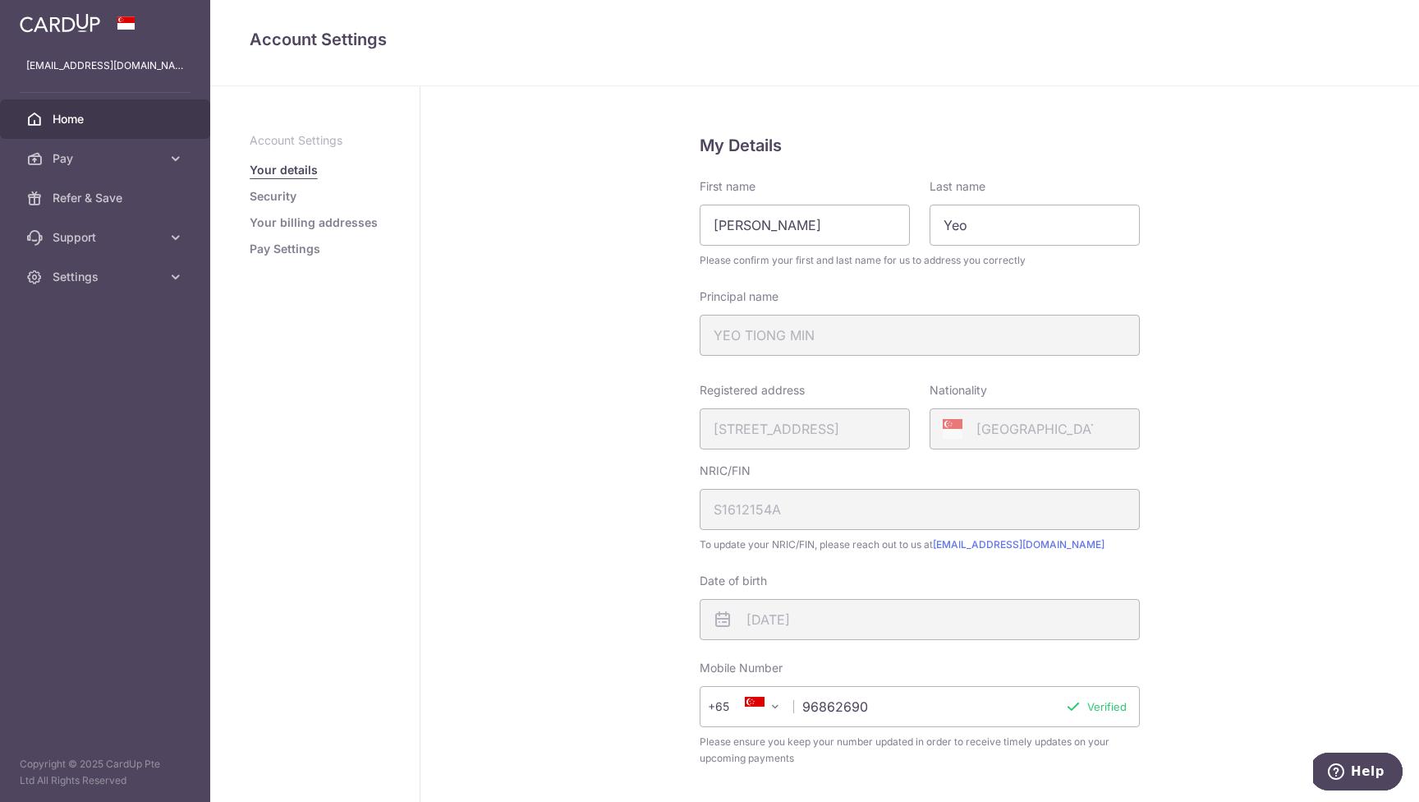
click at [71, 123] on span "Home" at bounding box center [107, 119] width 108 height 16
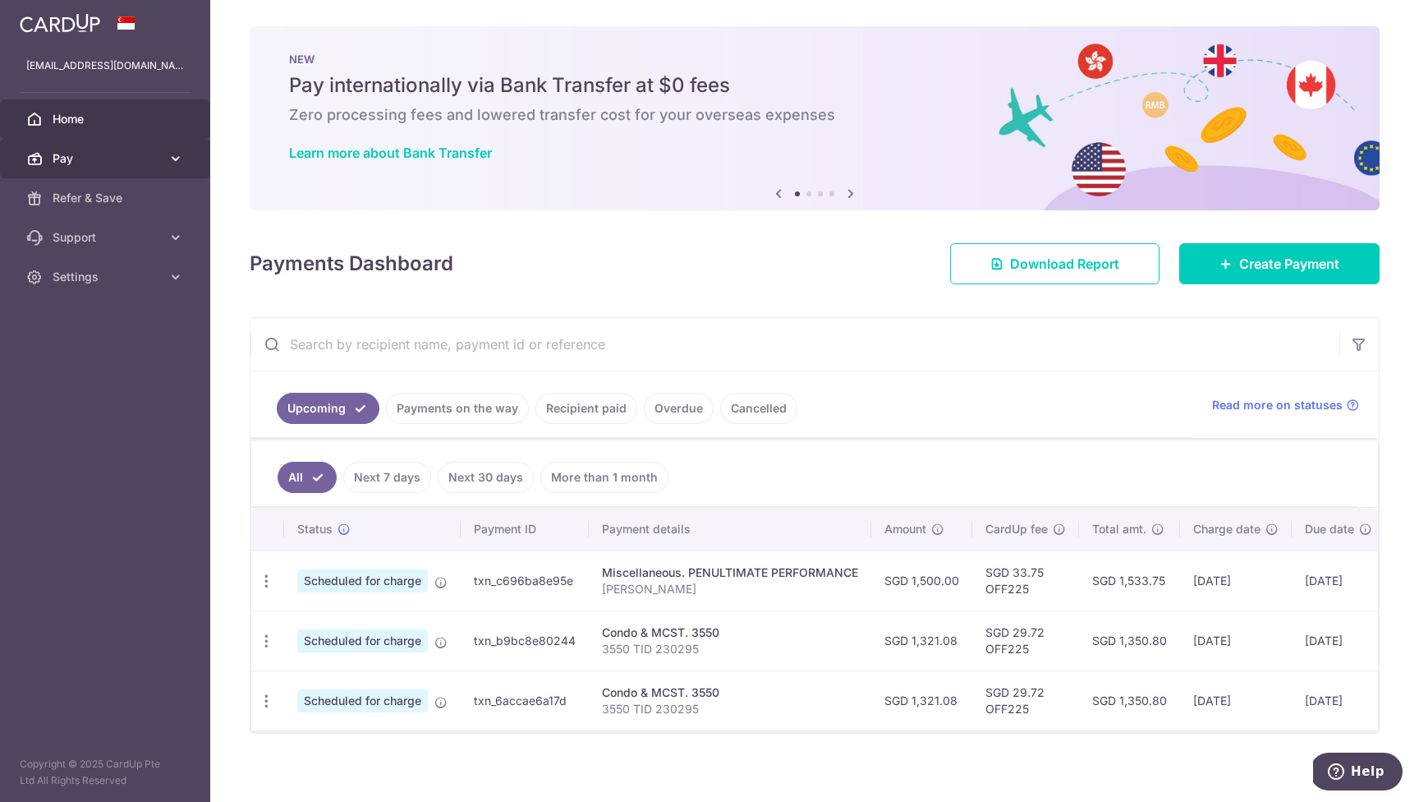
click at [74, 154] on span "Pay" at bounding box center [107, 158] width 108 height 16
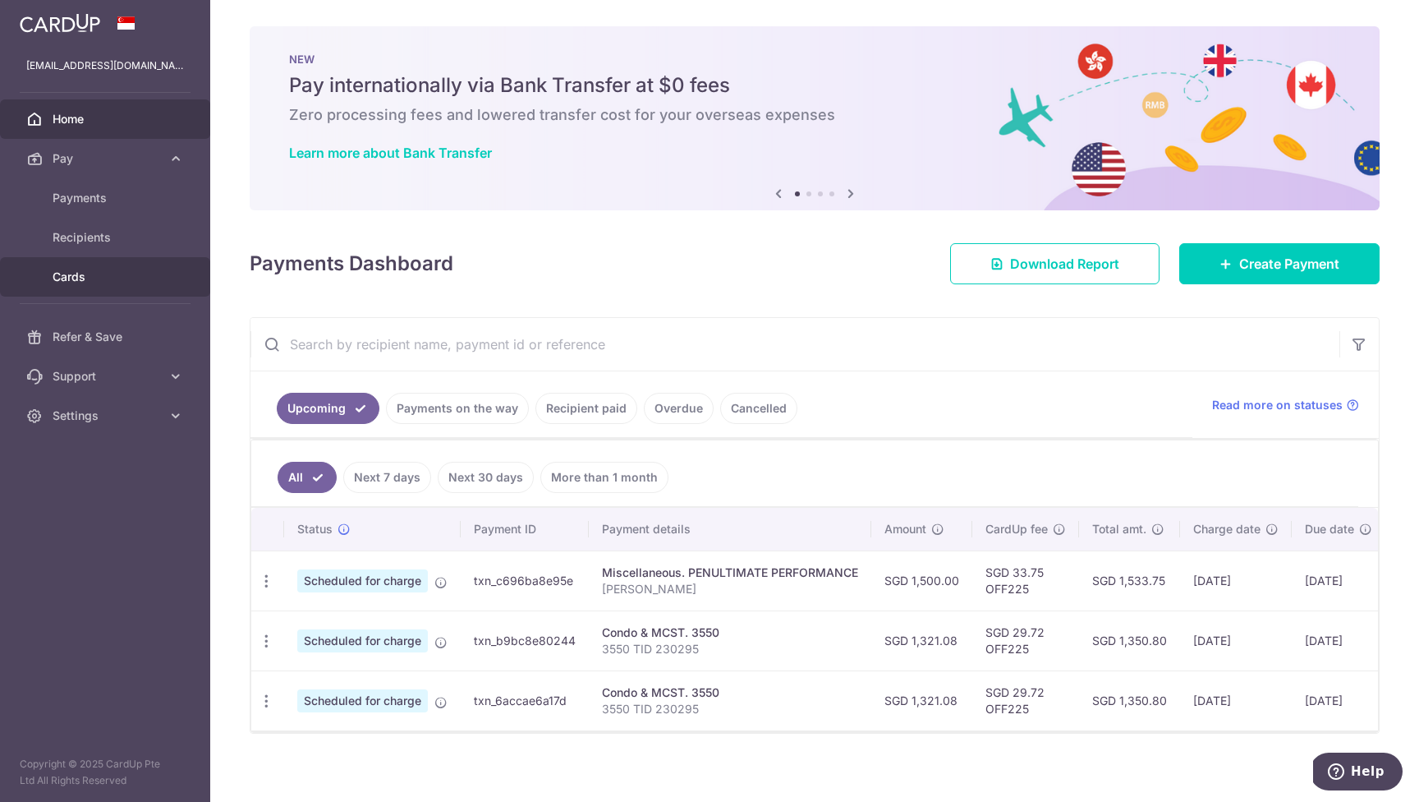
click at [81, 278] on span "Cards" at bounding box center [107, 277] width 108 height 16
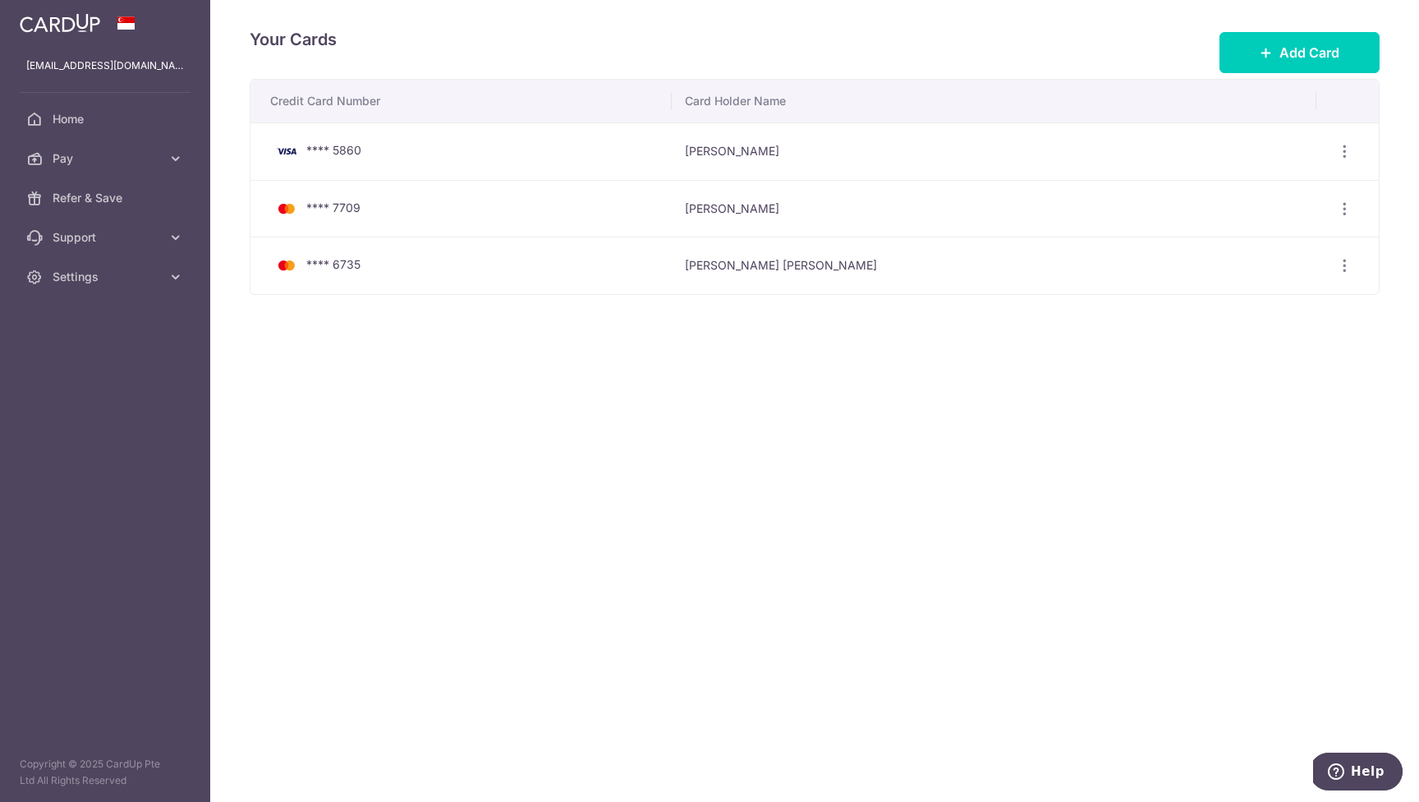
click at [297, 204] on img at bounding box center [286, 209] width 33 height 20
click at [360, 204] on span "**** 7709" at bounding box center [333, 207] width 54 height 14
click at [1344, 209] on icon "button" at bounding box center [1344, 208] width 17 height 17
click at [1284, 253] on span "View/Edit" at bounding box center [1289, 254] width 112 height 20
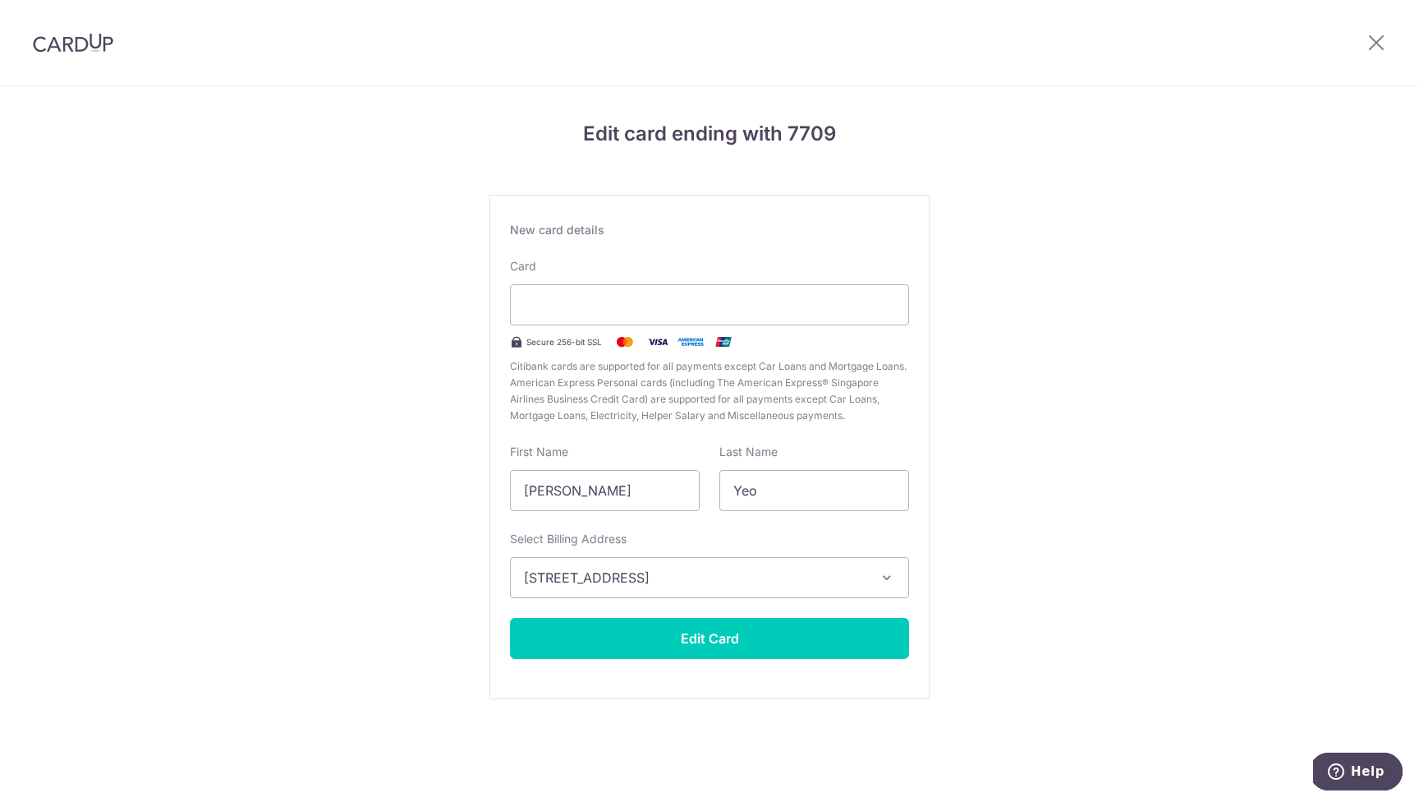
click at [779, 636] on button "Edit Card" at bounding box center [709, 638] width 399 height 41
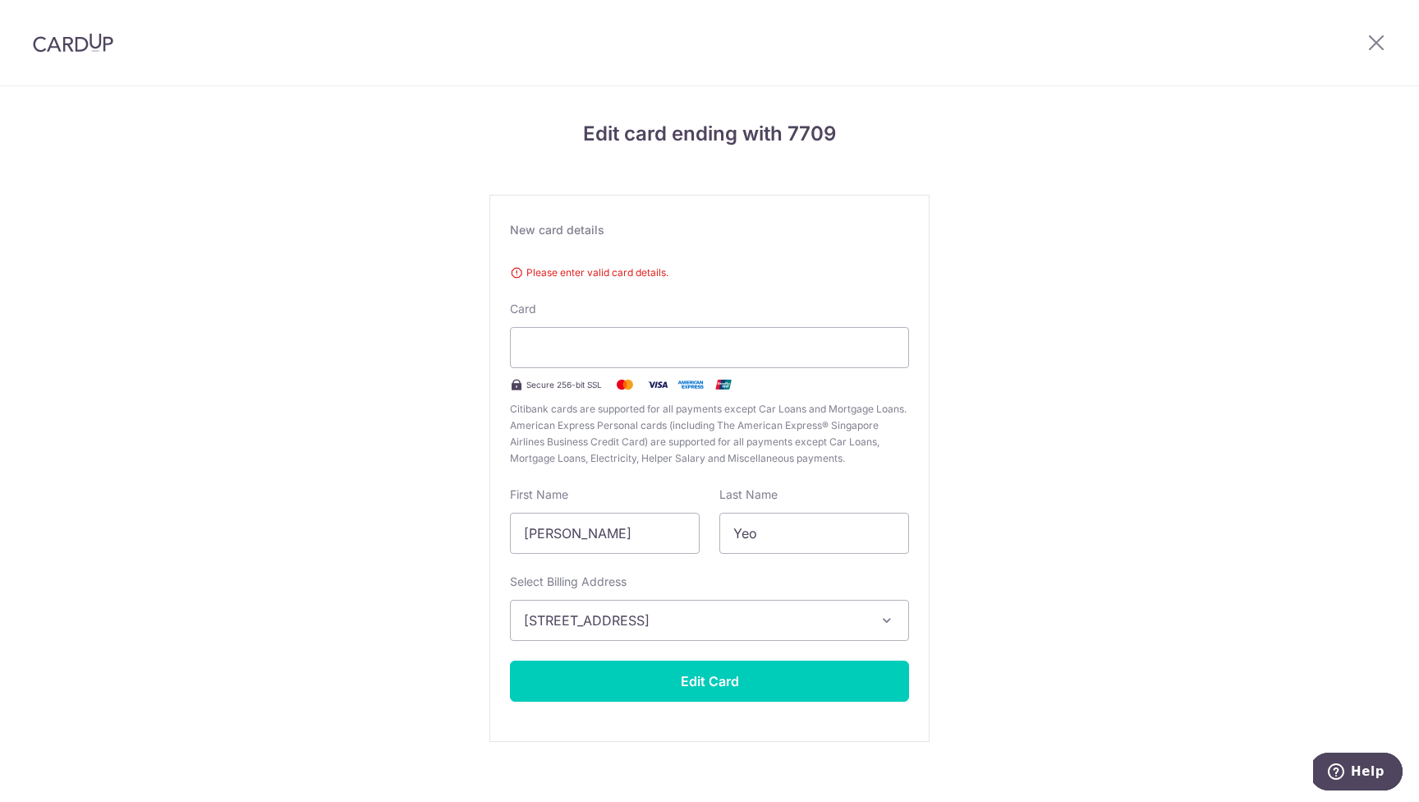
click at [1357, 427] on div "Edit card ending with 7709 New card details Please enter valid card details. Ca…" at bounding box center [709, 452] width 1419 height 733
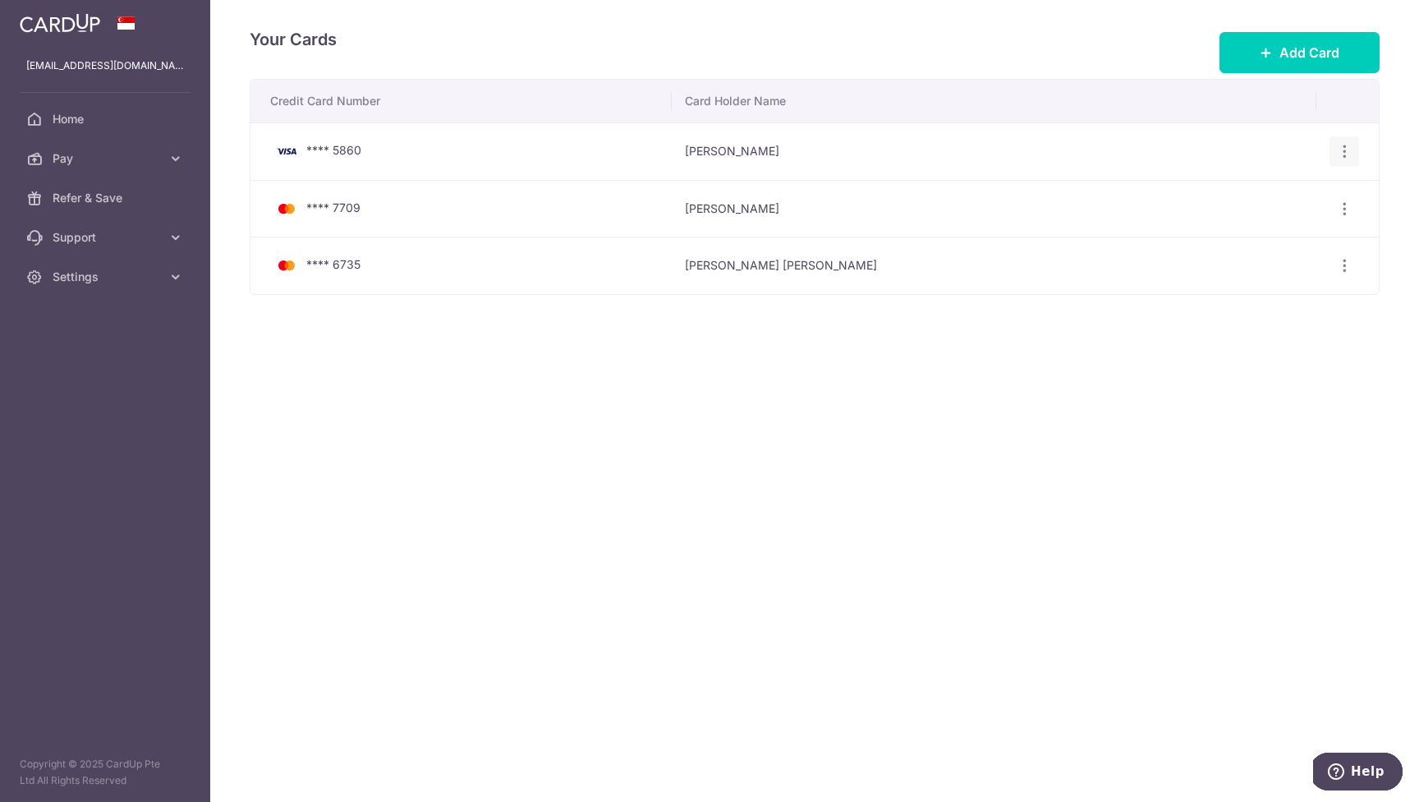
click at [1341, 151] on icon "button" at bounding box center [1344, 151] width 17 height 17
click at [1341, 149] on icon "button" at bounding box center [1344, 151] width 17 height 17
click at [1226, 149] on td "Tiong Min Yeo" at bounding box center [994, 150] width 644 height 57
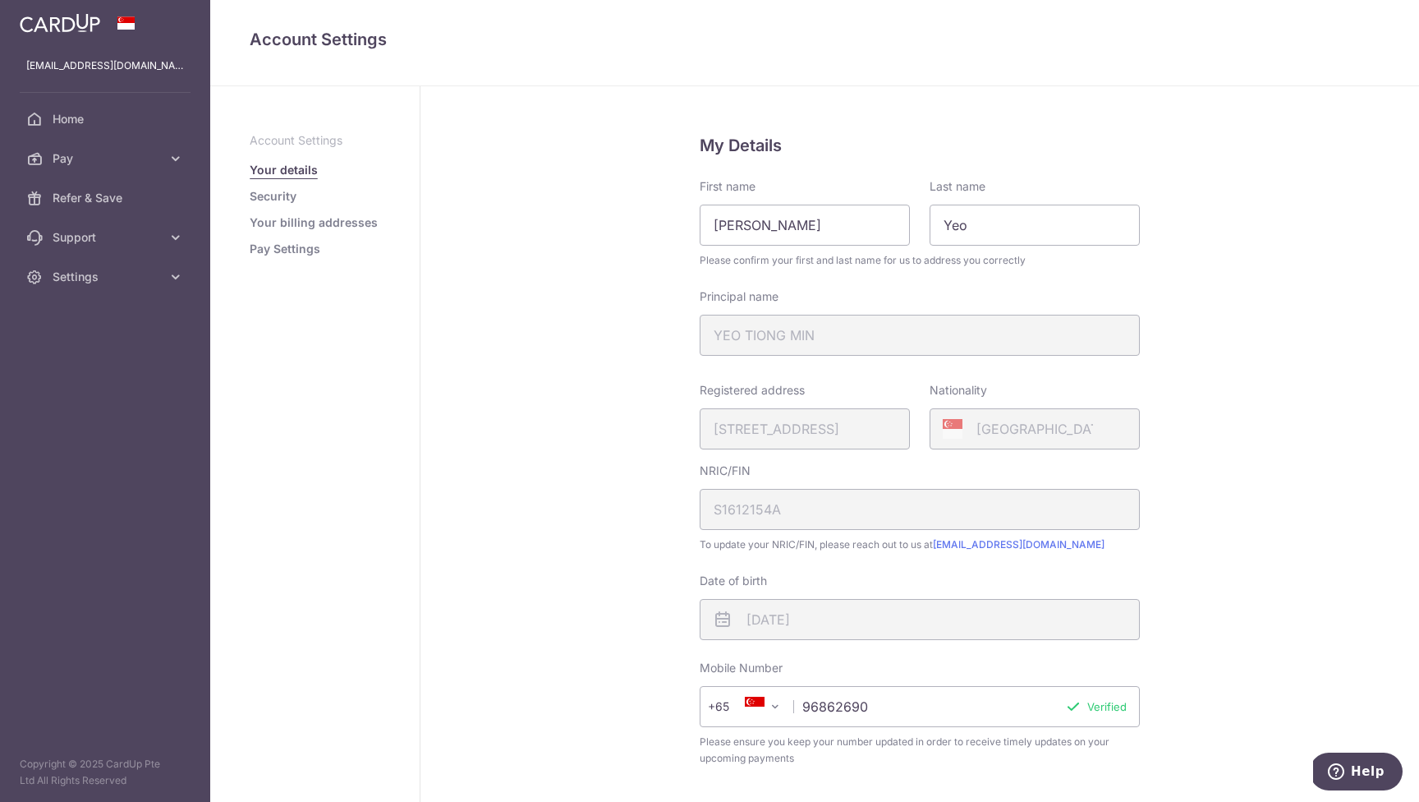
select select
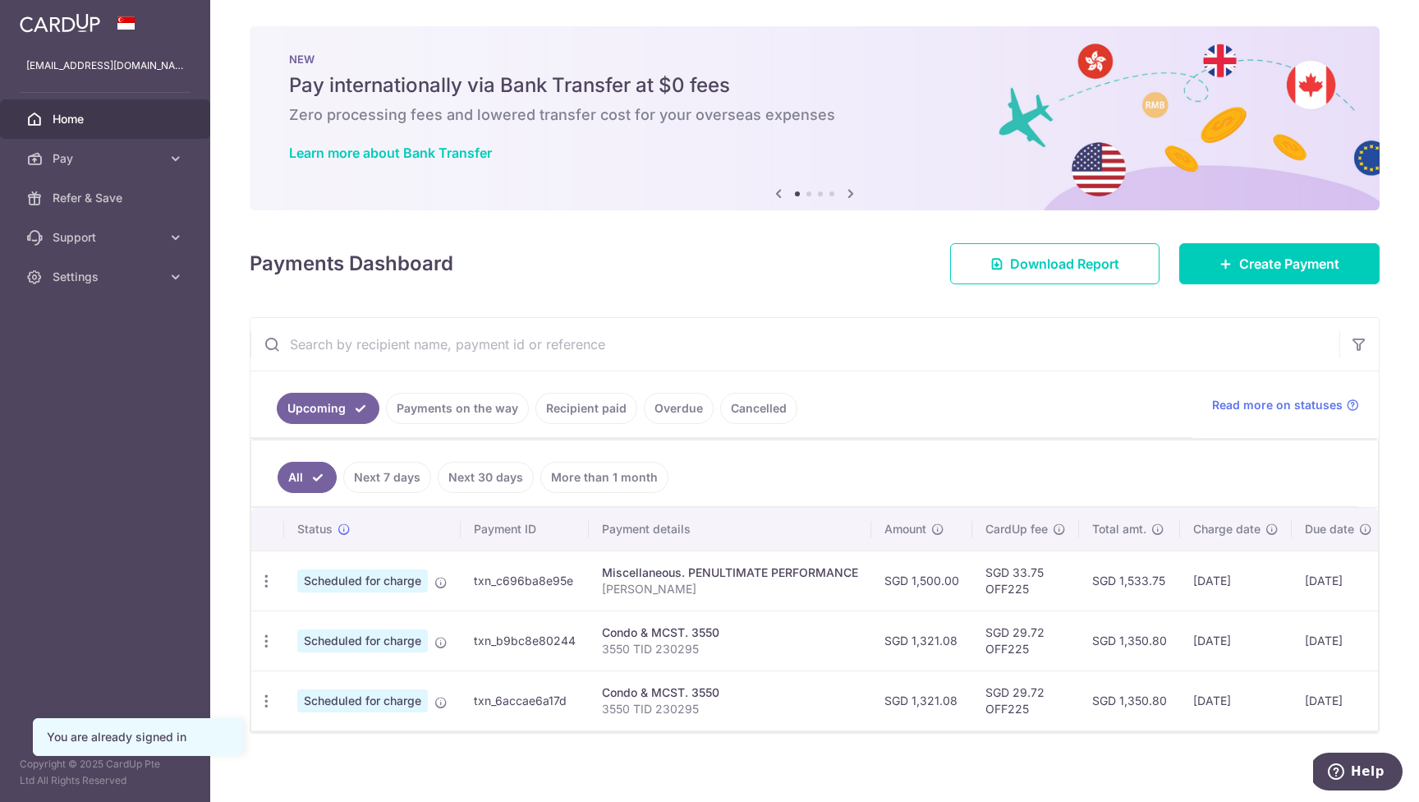
click at [75, 19] on img at bounding box center [60, 23] width 80 height 20
